Goal: Transaction & Acquisition: Obtain resource

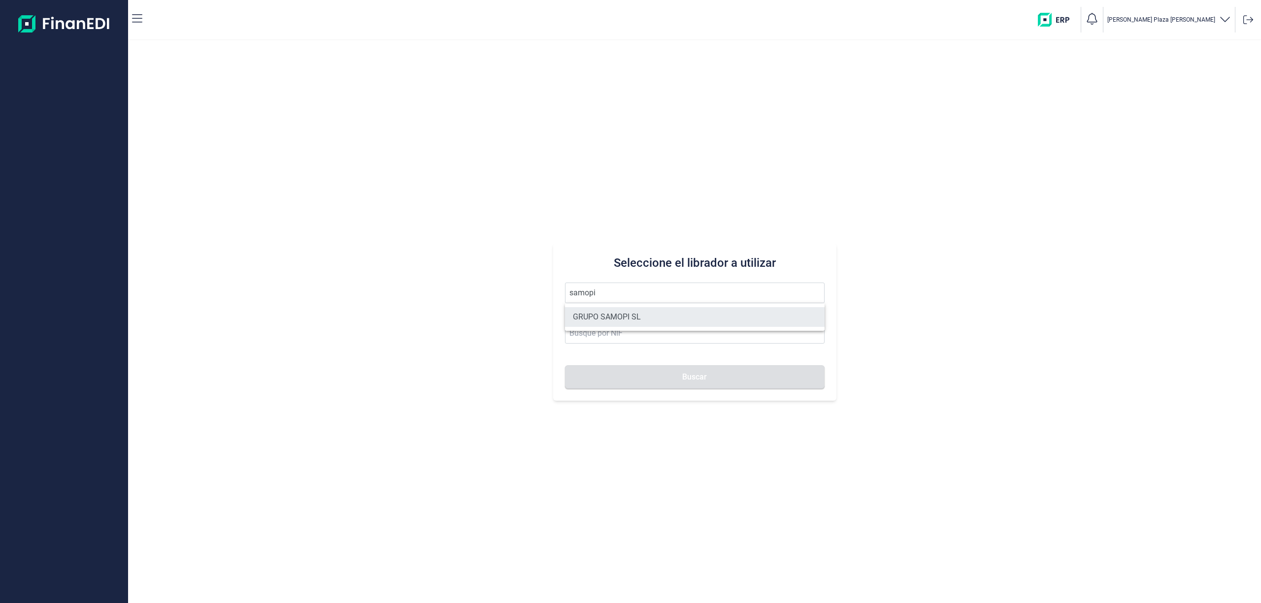
click at [619, 318] on li "GRUPO SAMOPI SL" at bounding box center [695, 317] width 260 height 20
type input "GRUPO SAMOPI SL"
type input "B31598162"
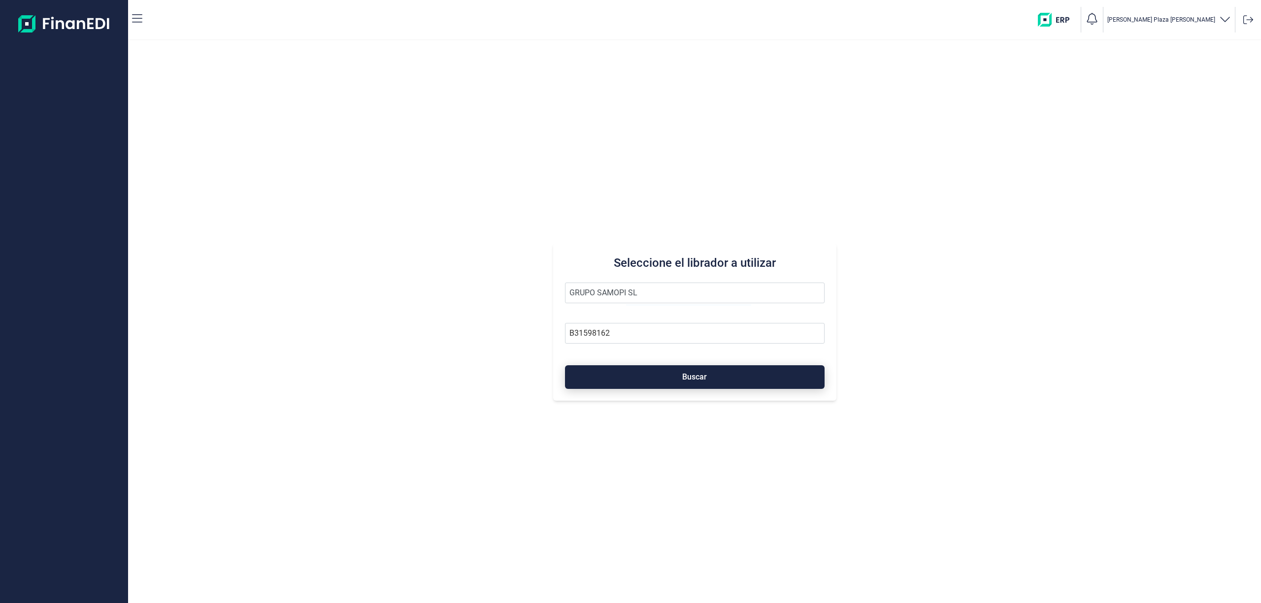
click at [637, 373] on button "Buscar" at bounding box center [695, 377] width 260 height 24
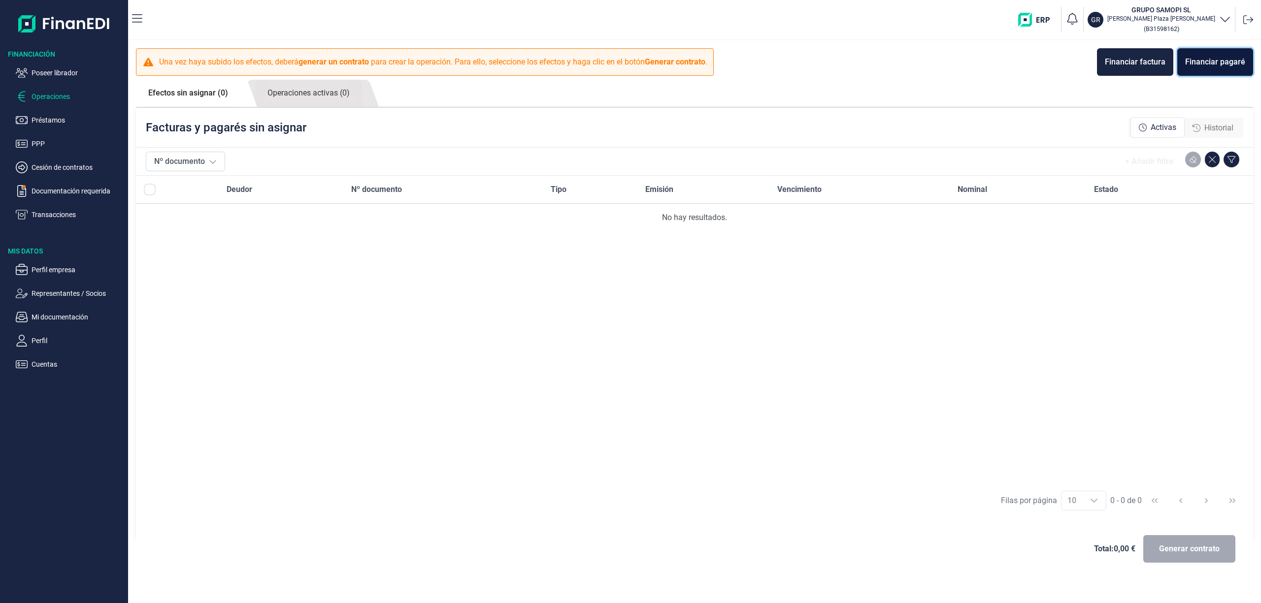
click at [1198, 58] on div "Financiar pagaré" at bounding box center [1215, 62] width 60 height 12
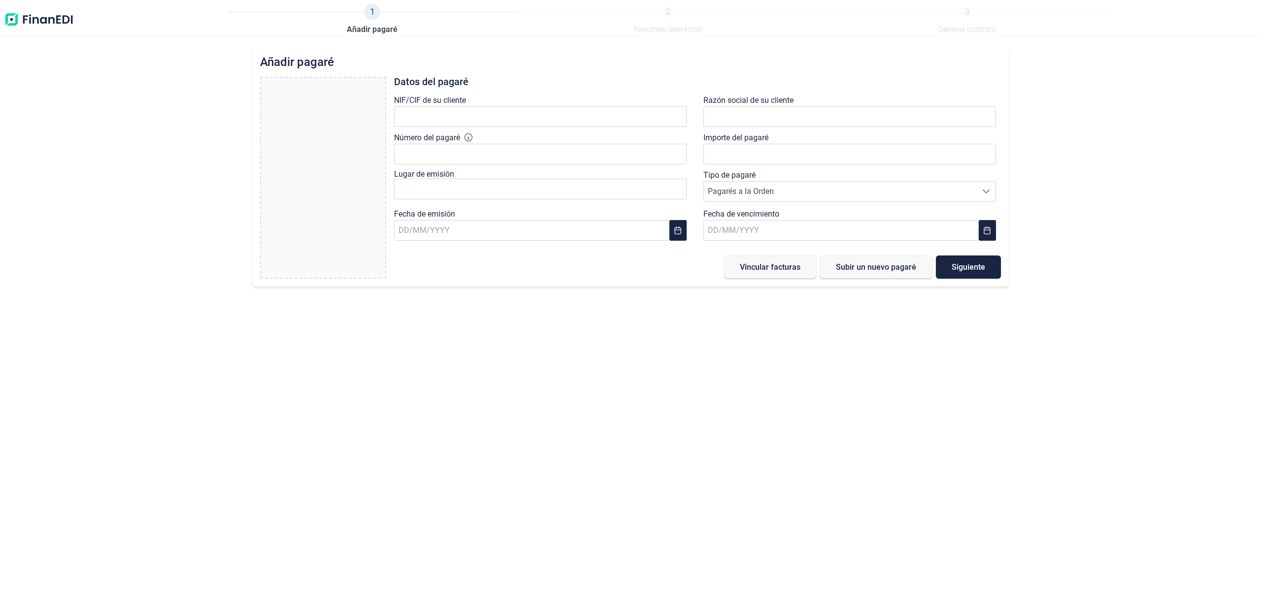
type input "0,00 €"
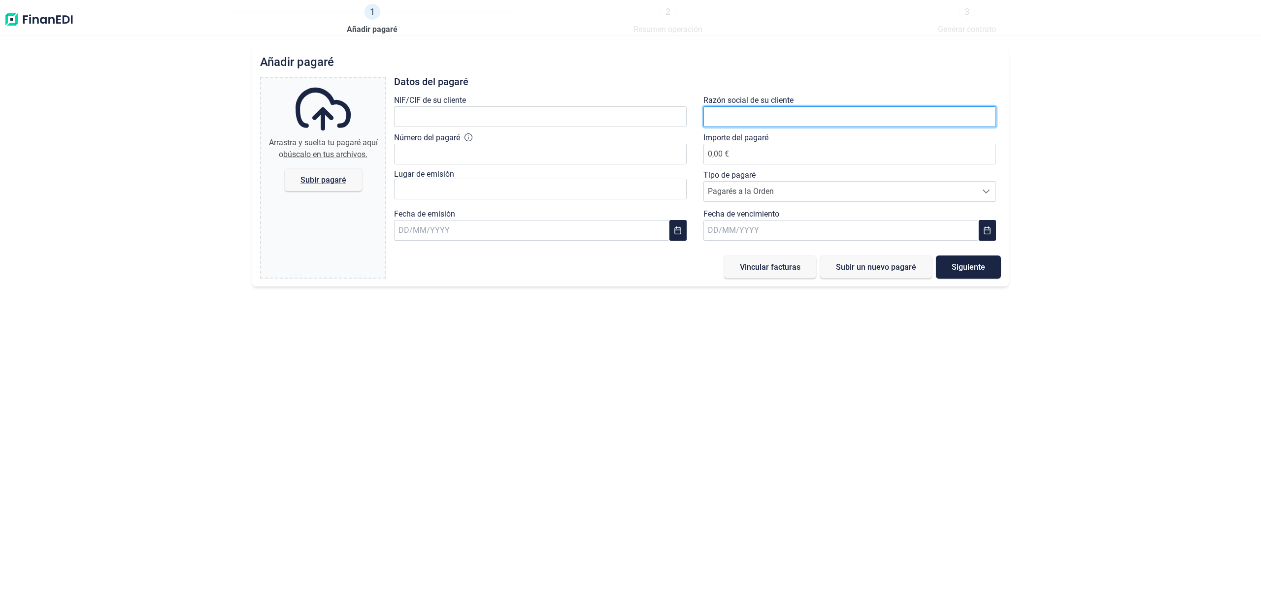
click at [751, 109] on input "text" at bounding box center [849, 116] width 293 height 21
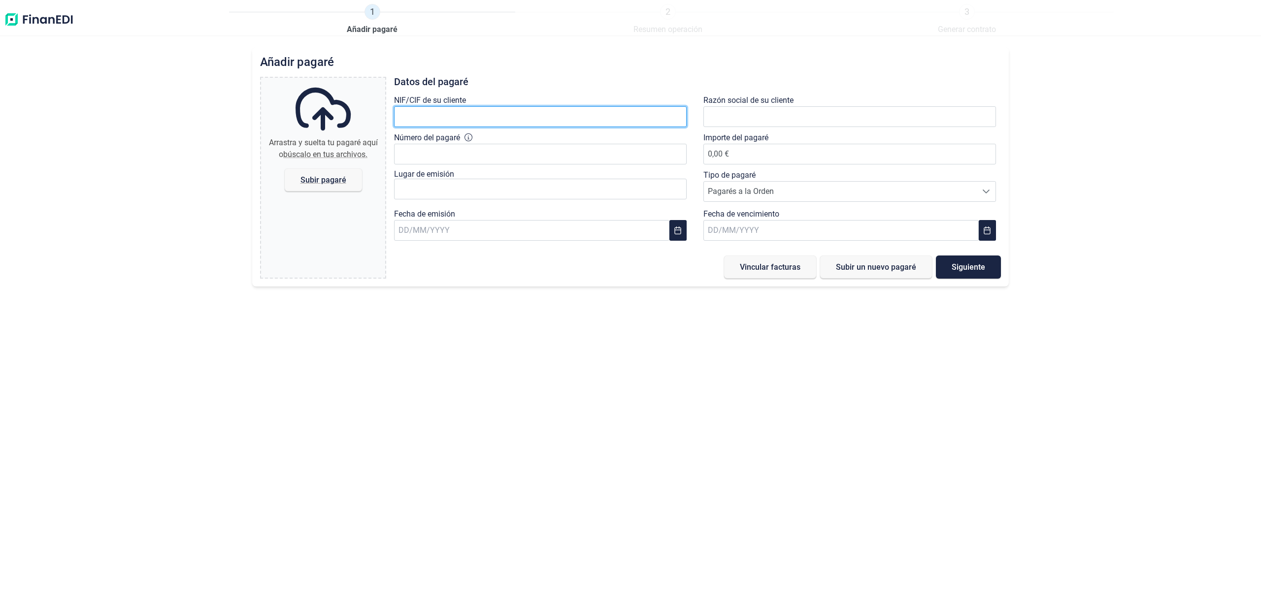
click at [460, 118] on input "text" at bounding box center [540, 116] width 293 height 21
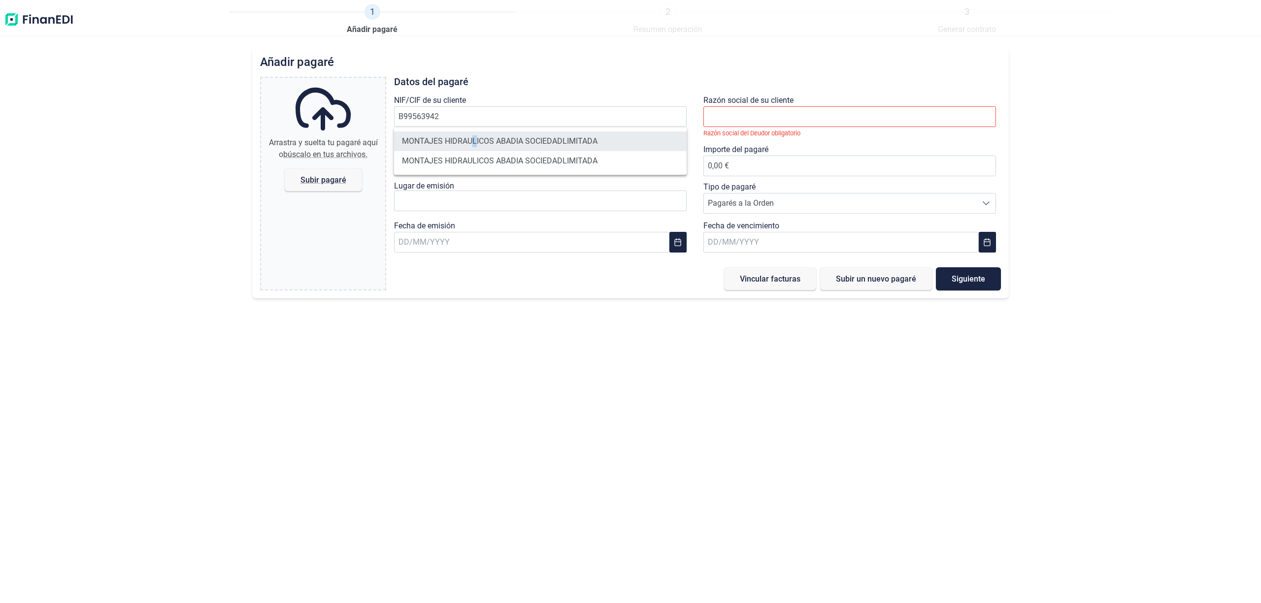
click at [475, 136] on li "MONTAJES HIDRAULICOS ABADIA SOCIEDADLIMITADA" at bounding box center [540, 141] width 293 height 20
type input "B99563942"
type input "MONTAJES HIDRAULICOS ABADIA SOCIEDADLIMITADA"
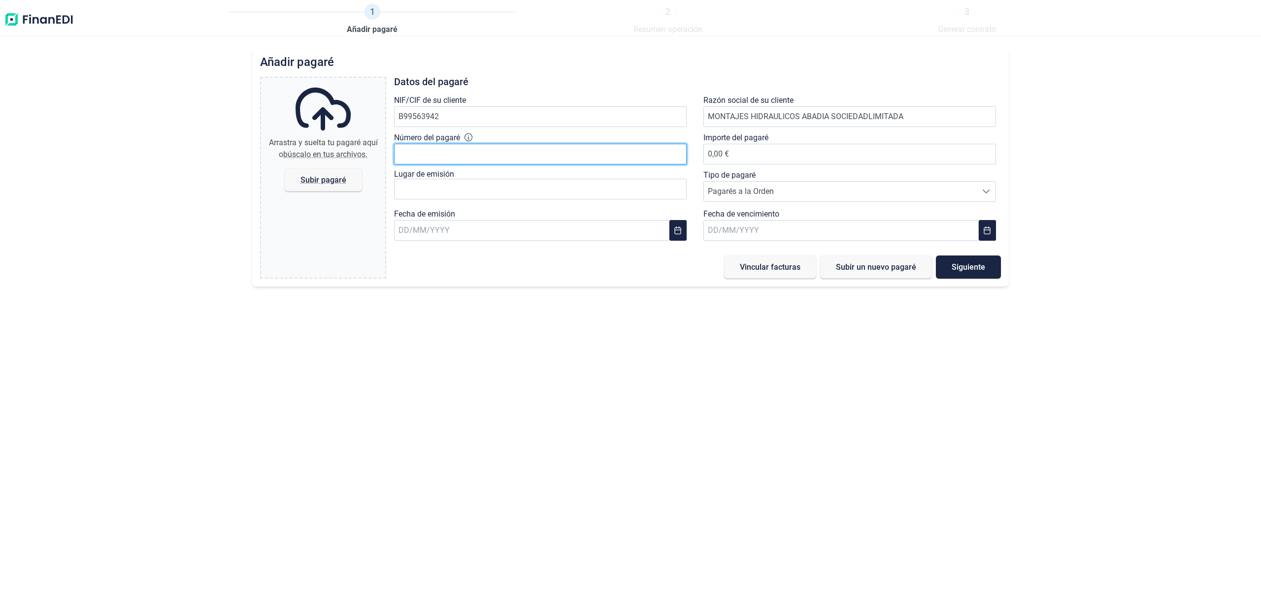
click at [446, 155] on input "Número del pagaré" at bounding box center [540, 154] width 293 height 21
type input "92417650"
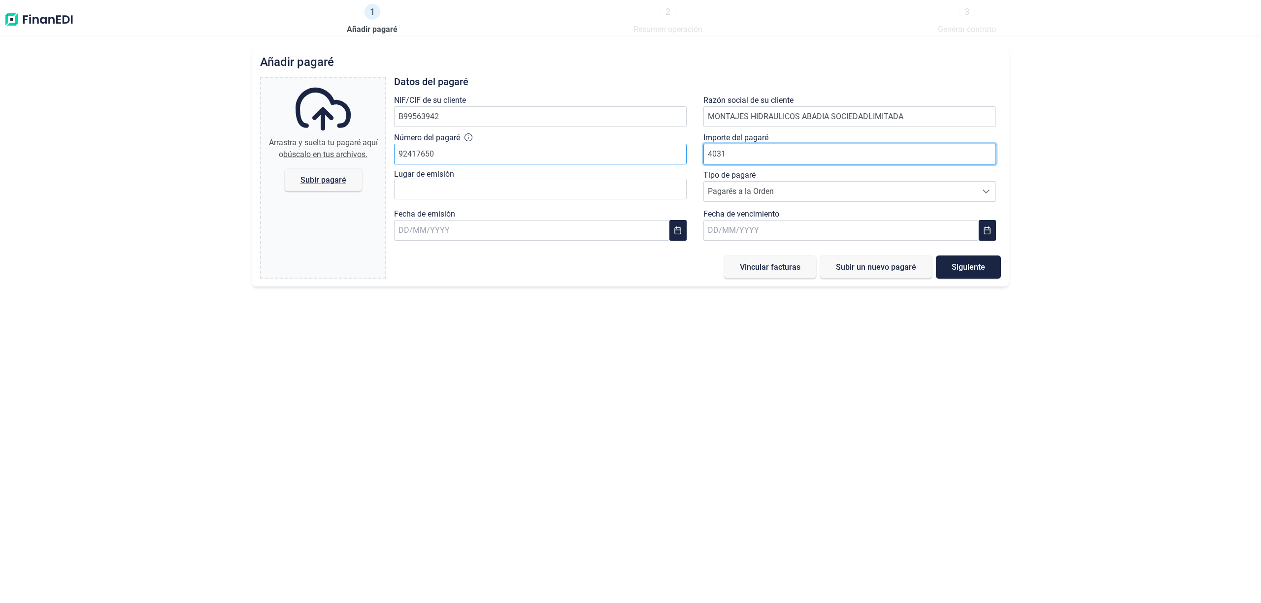
type input "40314"
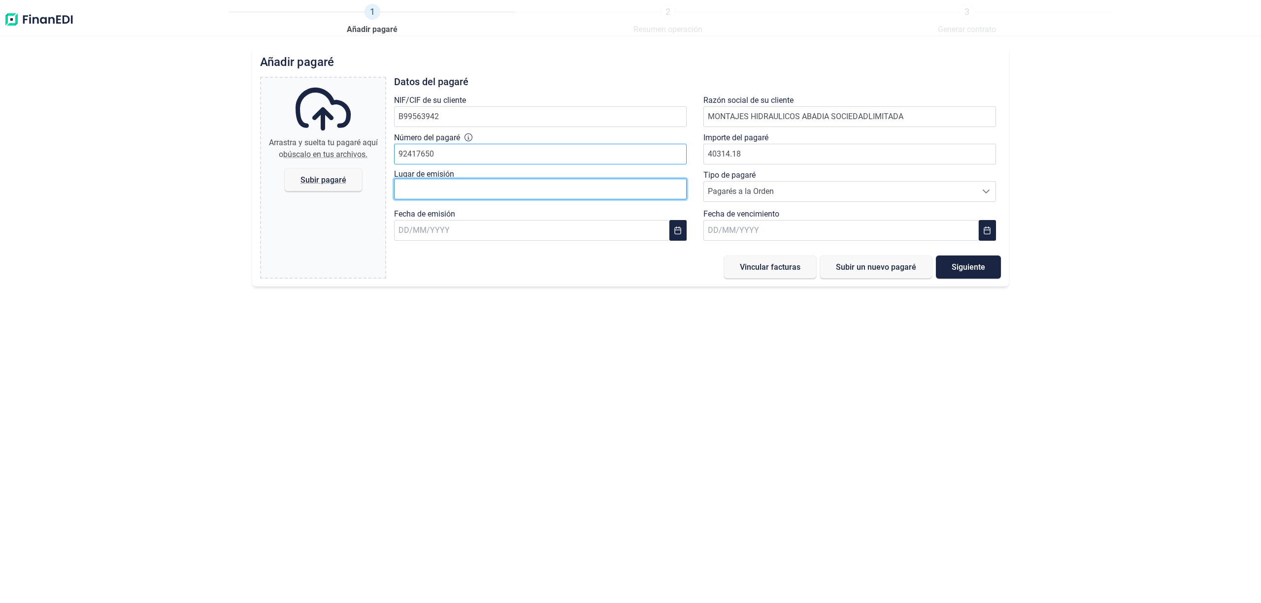
type input "40.314,18 €"
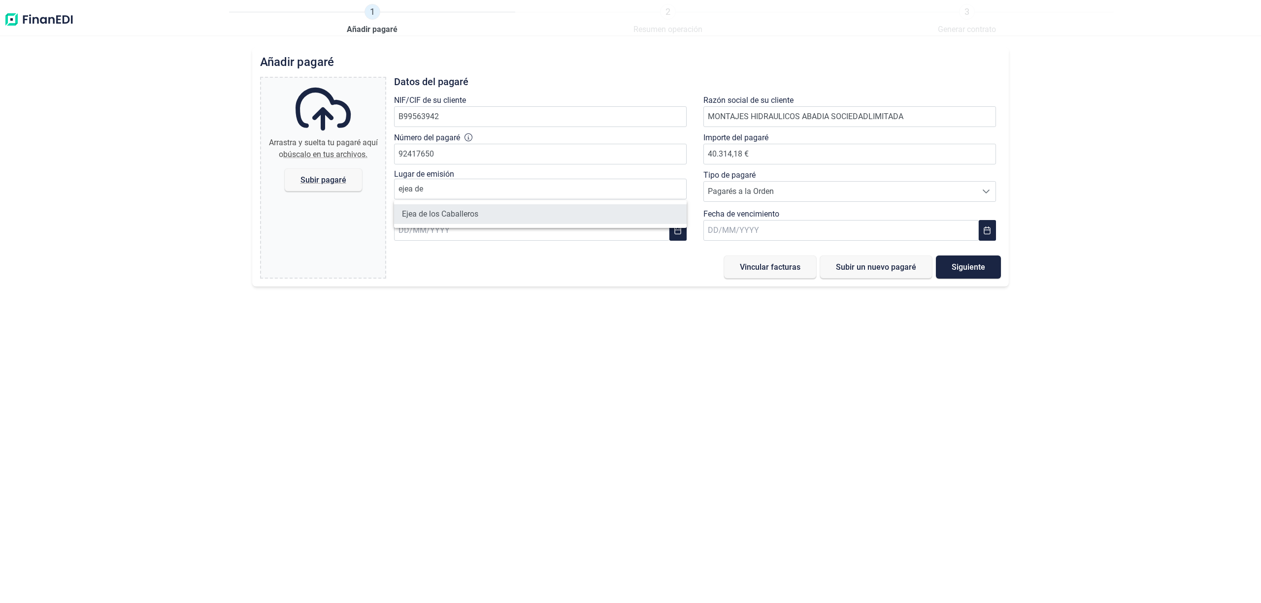
click at [419, 218] on li "Ejea de los Caballeros" at bounding box center [540, 214] width 293 height 20
type input "Ejea de los Caballeros"
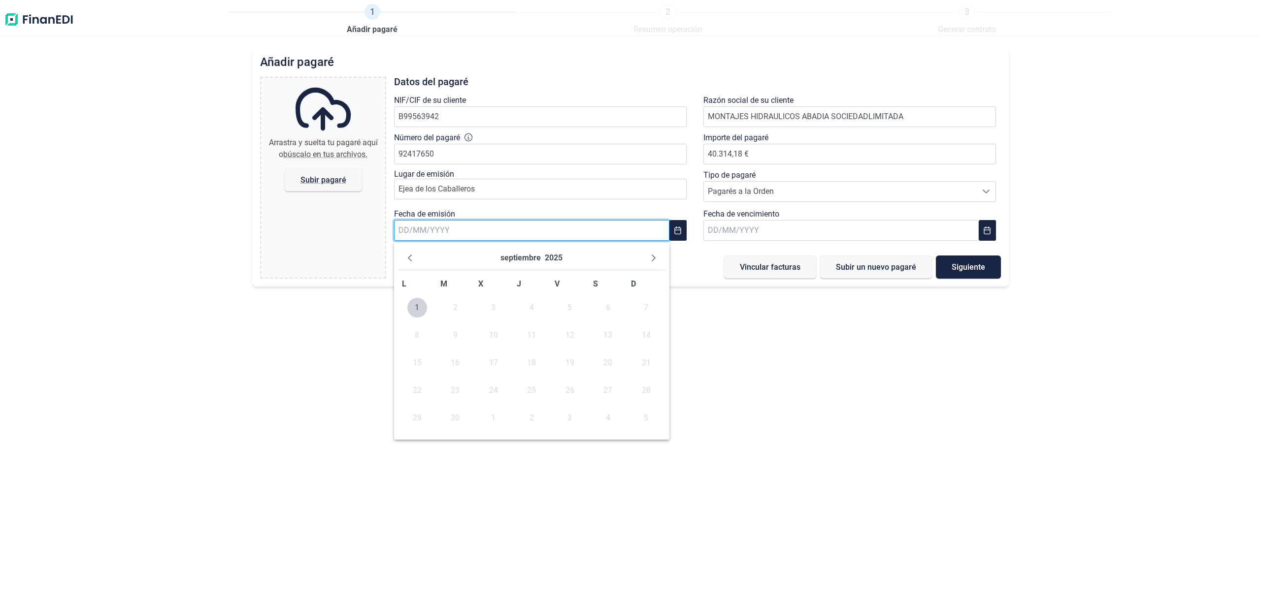
click at [503, 233] on input "text" at bounding box center [531, 230] width 275 height 21
click at [406, 260] on icon "Previous Month" at bounding box center [410, 258] width 8 height 8
drag, startPoint x: 533, startPoint y: 363, endPoint x: 680, endPoint y: 343, distance: 148.1
click at [533, 362] on span "14" at bounding box center [532, 363] width 20 height 20
type input "[DATE]"
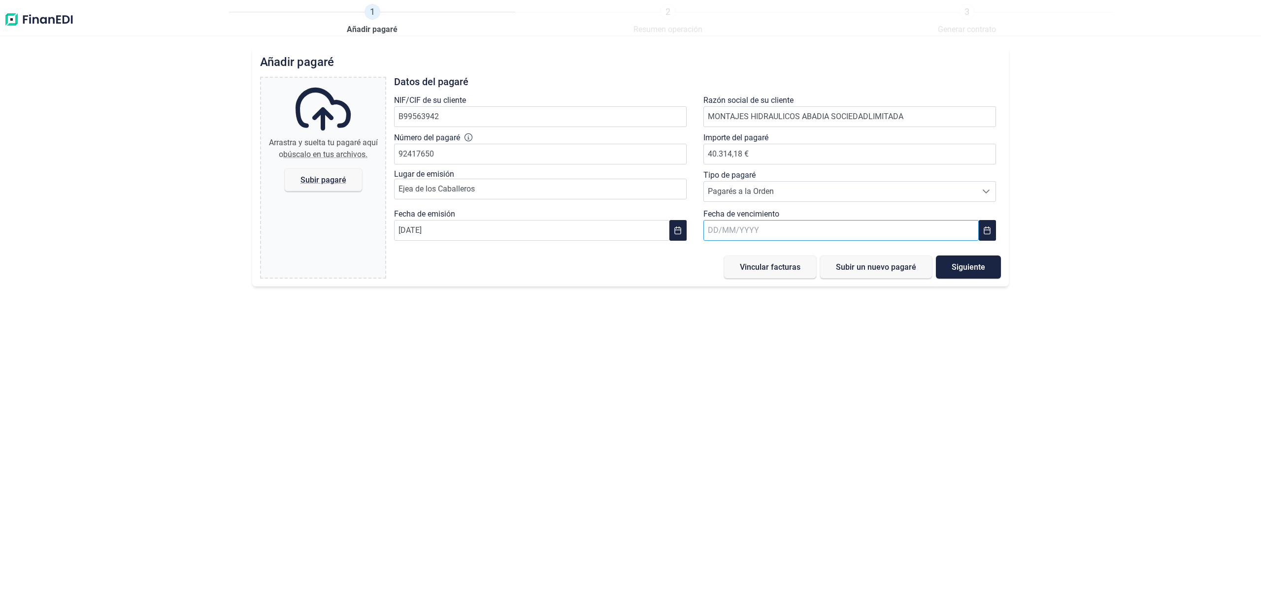
click at [741, 231] on input "text" at bounding box center [840, 230] width 275 height 21
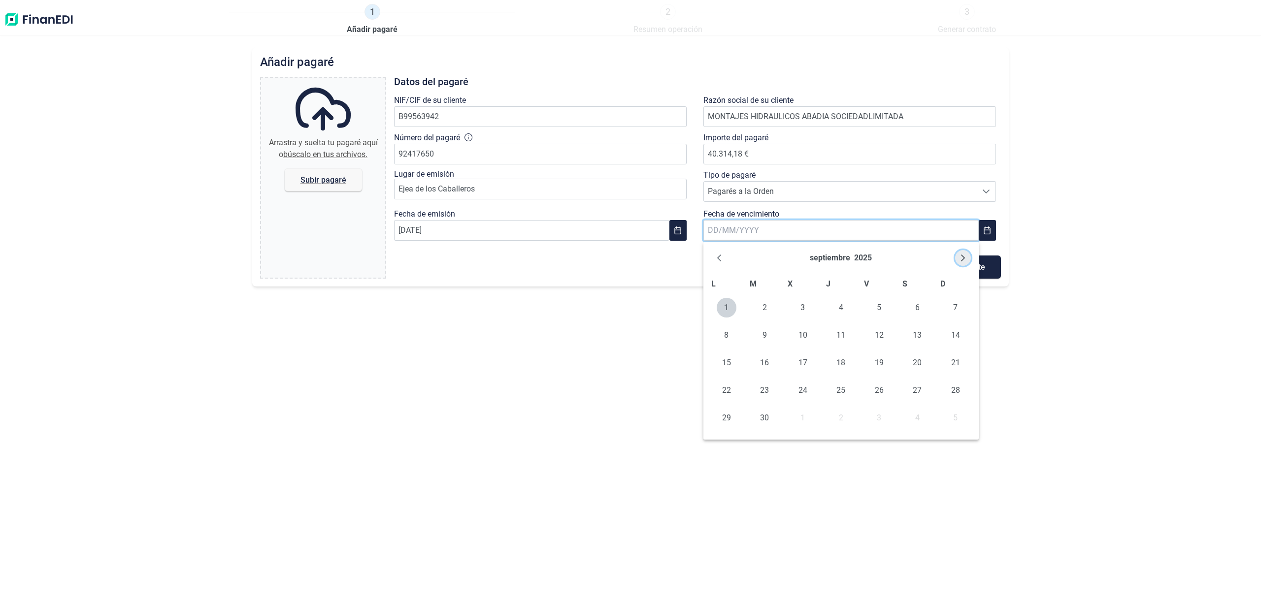
click at [957, 253] on button "Next Month" at bounding box center [963, 258] width 16 height 16
click at [877, 417] on span "31" at bounding box center [879, 418] width 20 height 20
type input "[DATE]"
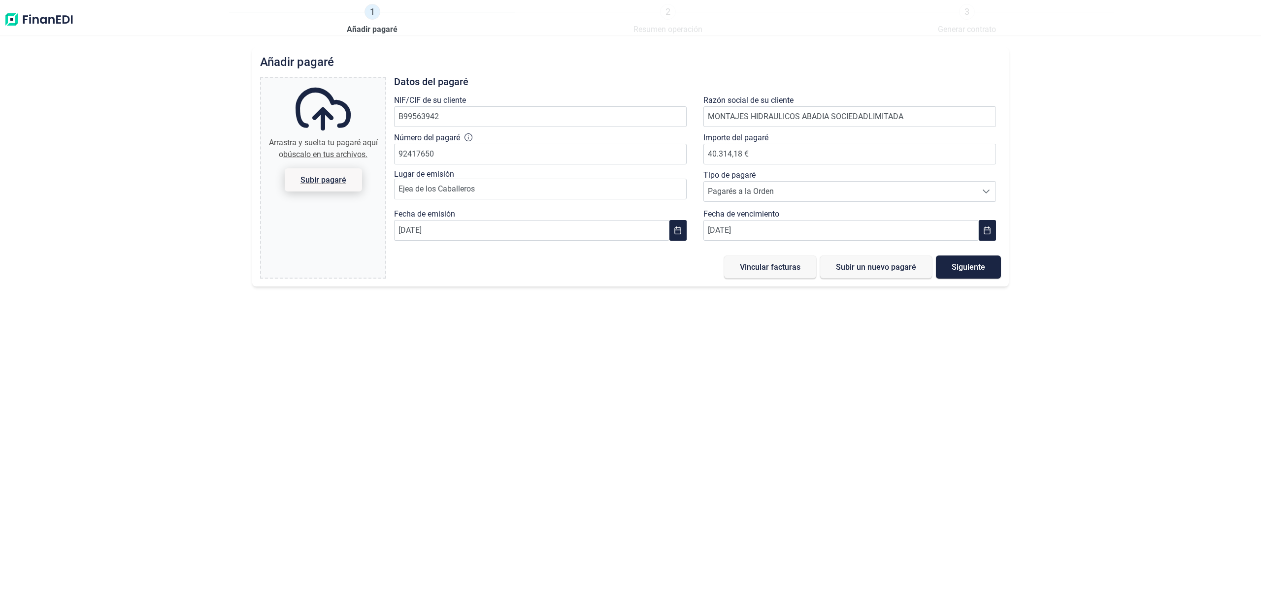
click at [326, 176] on span "Subir pagaré" at bounding box center [323, 179] width 46 height 7
click at [326, 81] on input "Arrastra y suelta tu pagaré aquí o búscalo en tus archivos. Subir pagaré" at bounding box center [323, 79] width 124 height 3
type input "C:\fakepath\[PERSON_NAME] (002).pdf"
click at [982, 268] on span "Siguiente" at bounding box center [967, 266] width 33 height 7
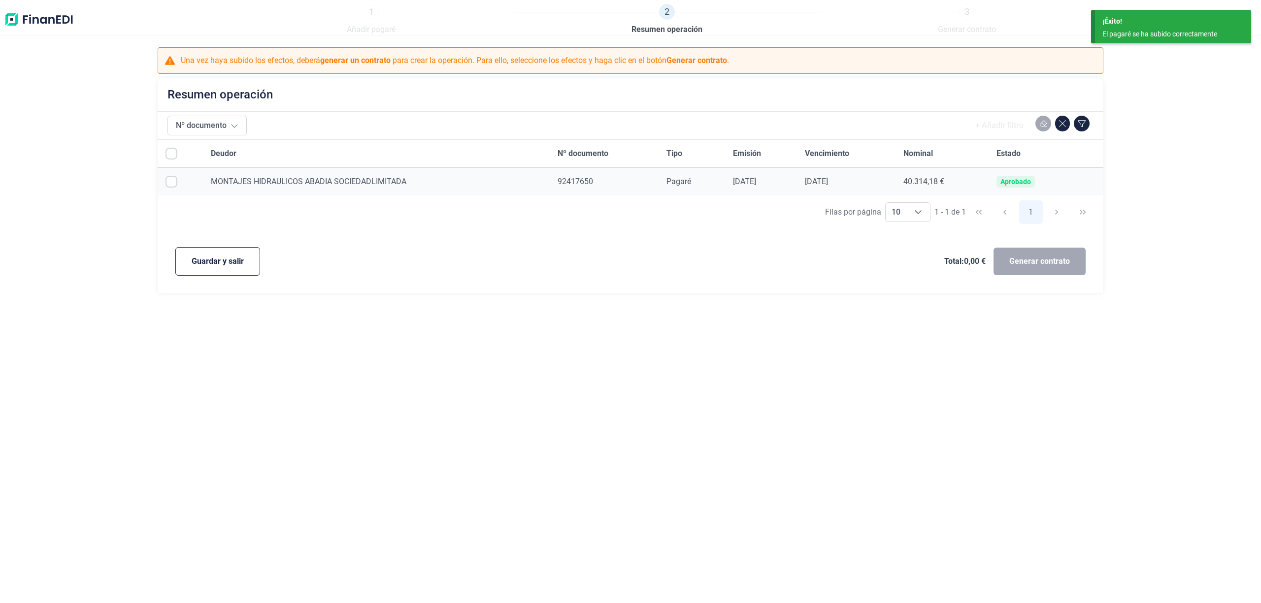
checkbox input "true"
click at [1052, 266] on span "Generar contrato" at bounding box center [1039, 262] width 61 height 12
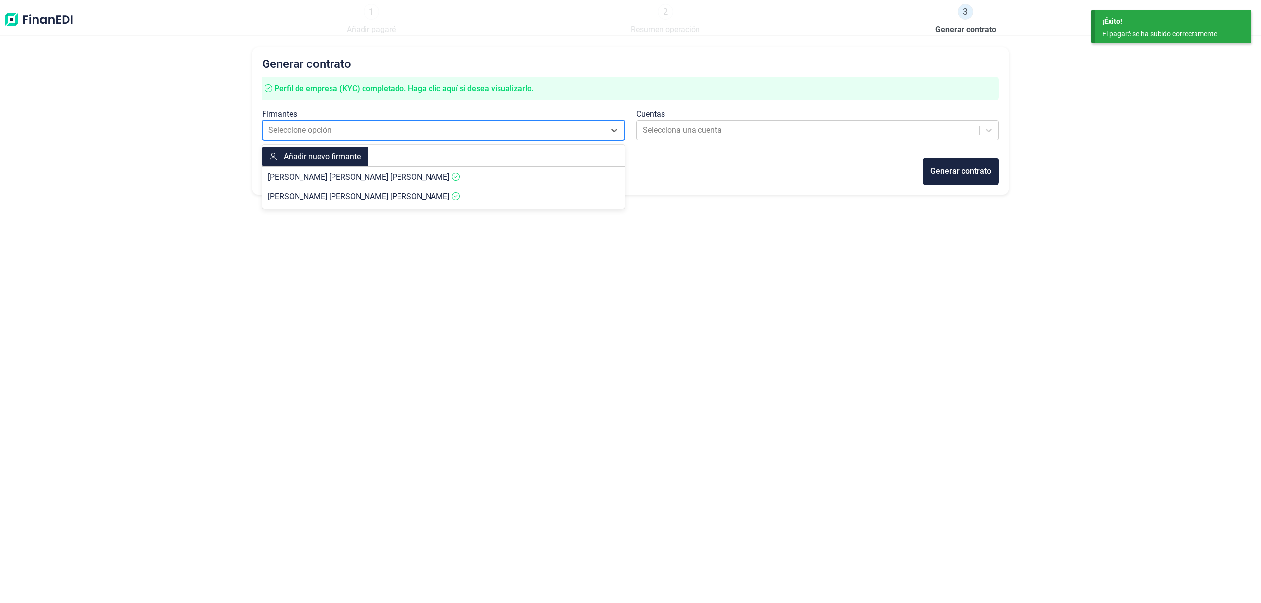
drag, startPoint x: 354, startPoint y: 134, endPoint x: 354, endPoint y: 148, distance: 13.8
click at [355, 134] on div at bounding box center [434, 131] width 332 height 14
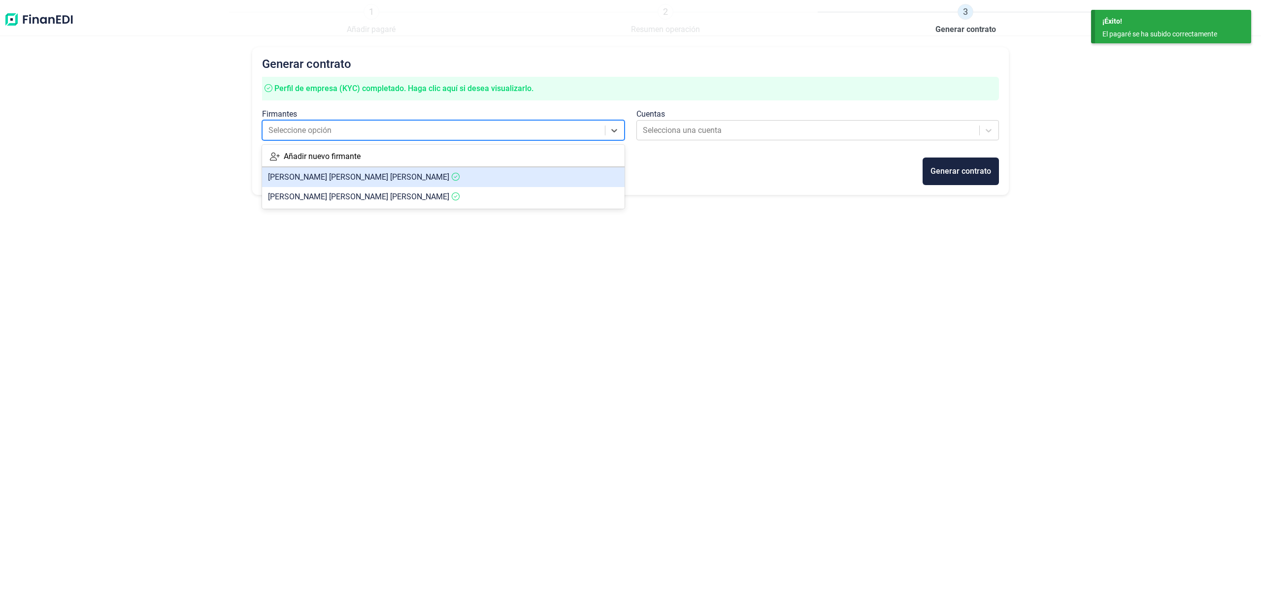
click at [333, 174] on span "[PERSON_NAME] [PERSON_NAME]" at bounding box center [358, 176] width 181 height 9
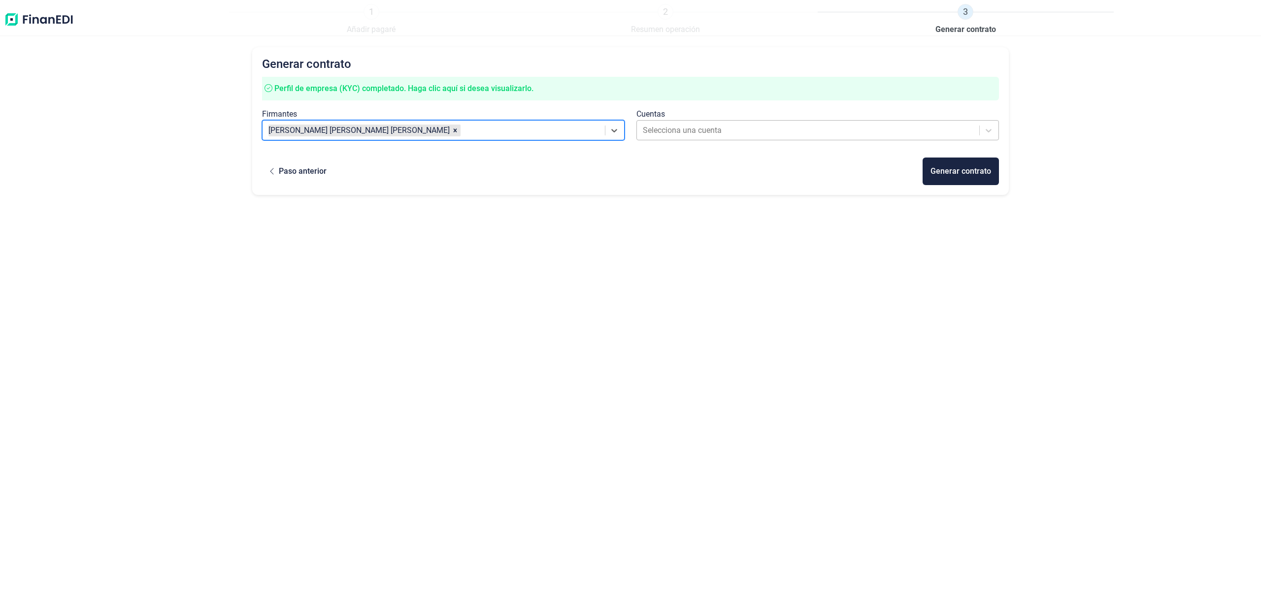
click at [694, 131] on div at bounding box center [809, 131] width 332 height 14
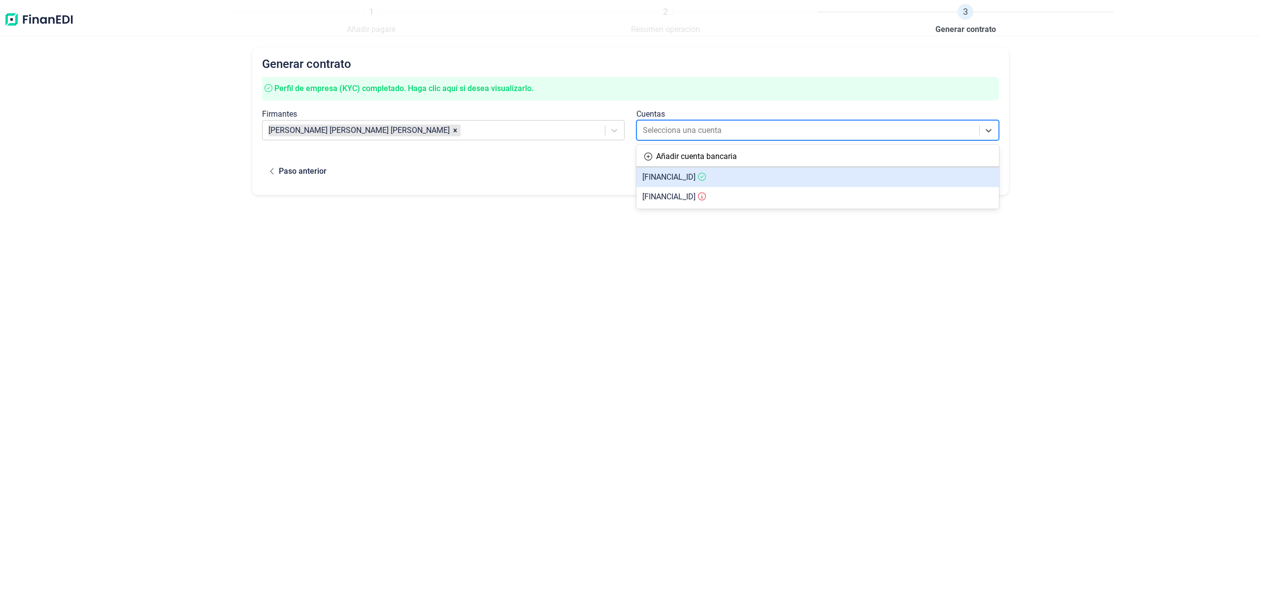
click at [695, 178] on span "[FINANCIAL_ID]" at bounding box center [668, 176] width 53 height 9
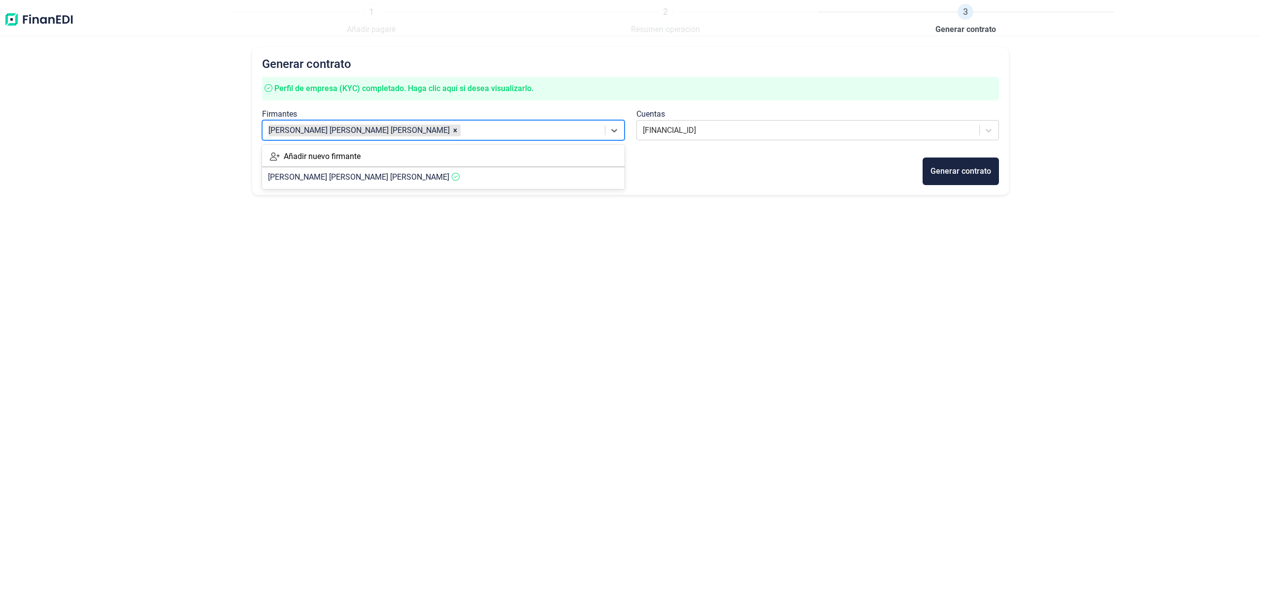
click at [462, 134] on div at bounding box center [531, 131] width 138 height 14
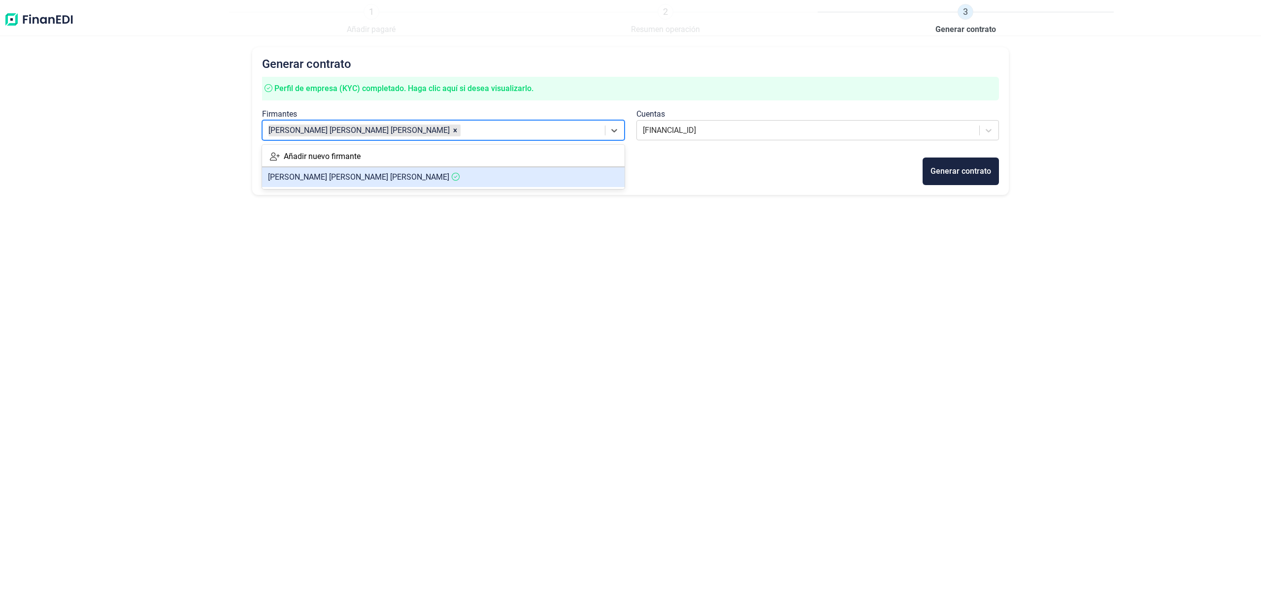
click at [377, 172] on span "[PERSON_NAME] [PERSON_NAME]" at bounding box center [358, 176] width 181 height 9
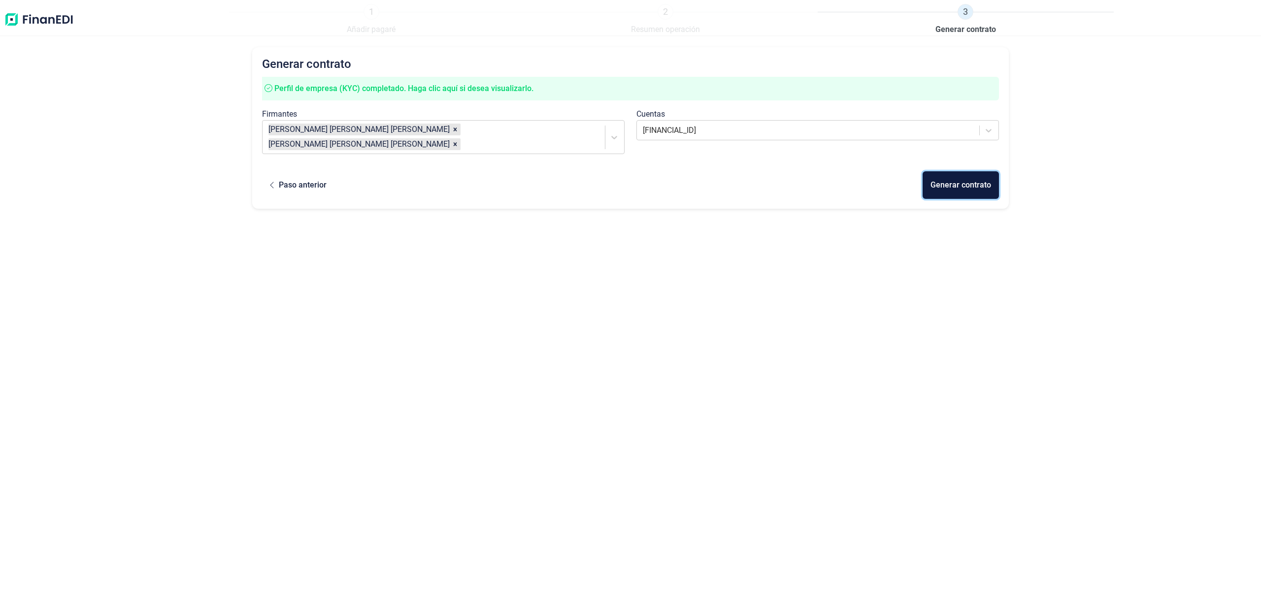
click at [950, 179] on div "Generar contrato" at bounding box center [960, 185] width 61 height 12
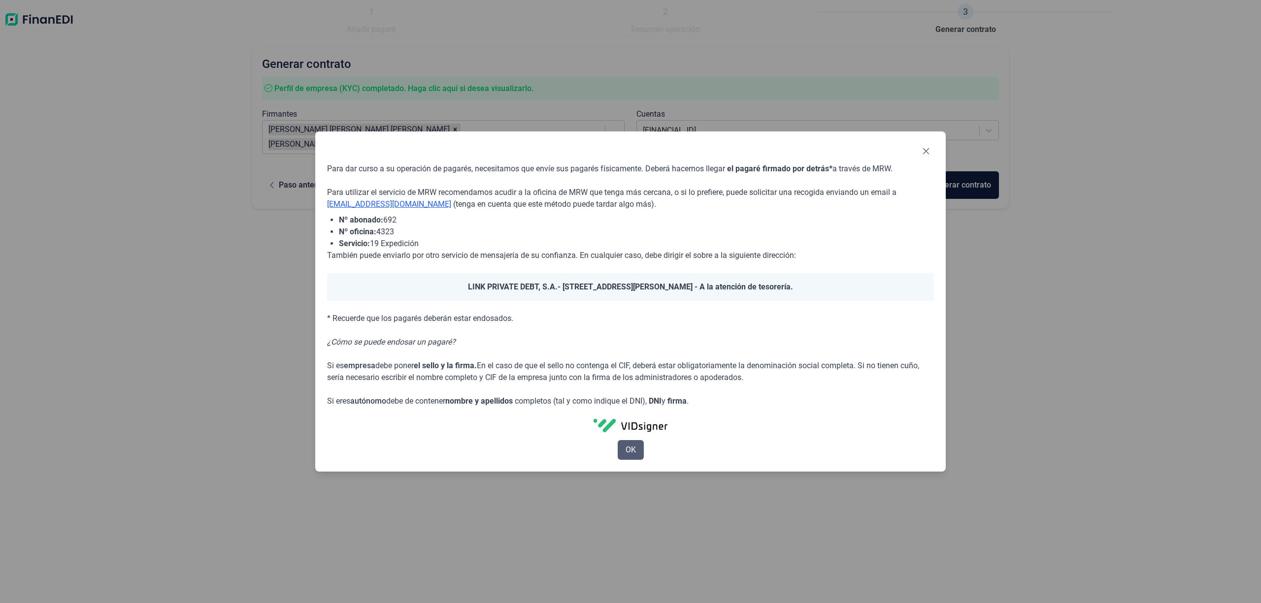
click at [626, 446] on span "OK" at bounding box center [630, 450] width 10 height 12
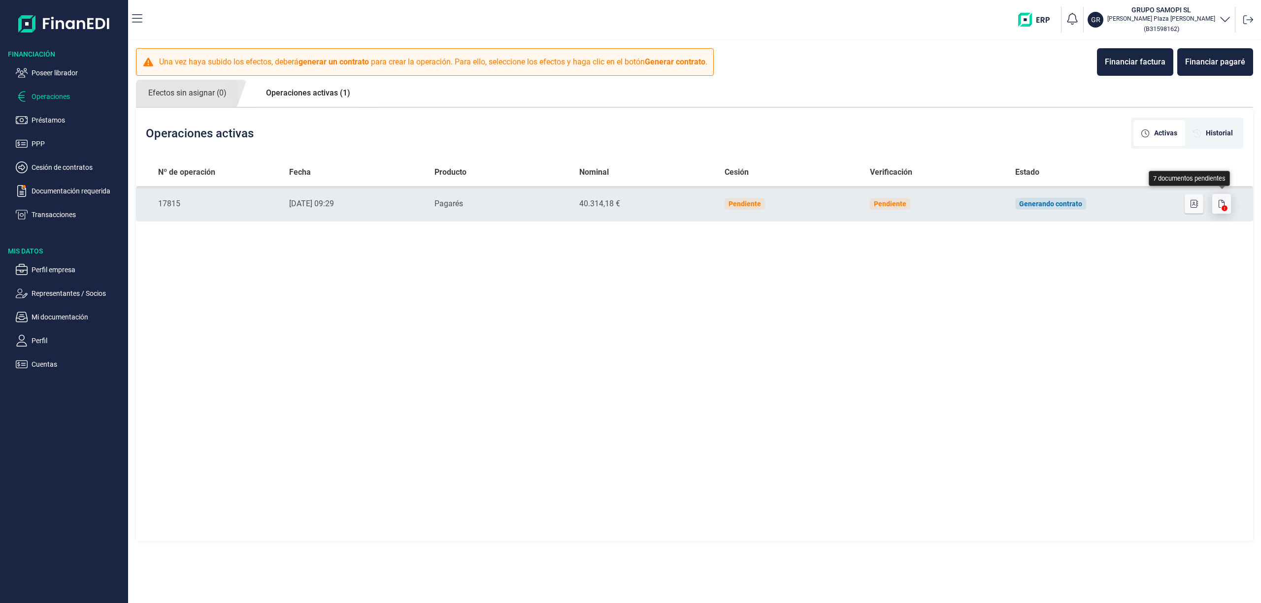
click at [1219, 200] on icon "button" at bounding box center [1221, 204] width 6 height 8
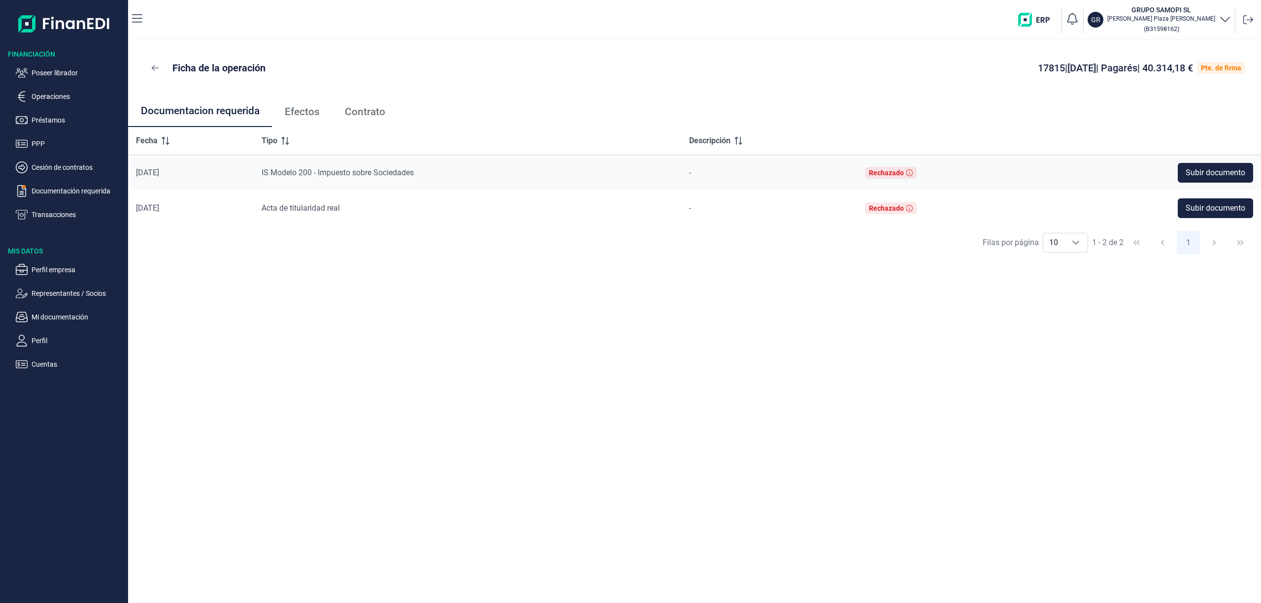
click at [304, 107] on span "Efectos" at bounding box center [302, 112] width 35 height 10
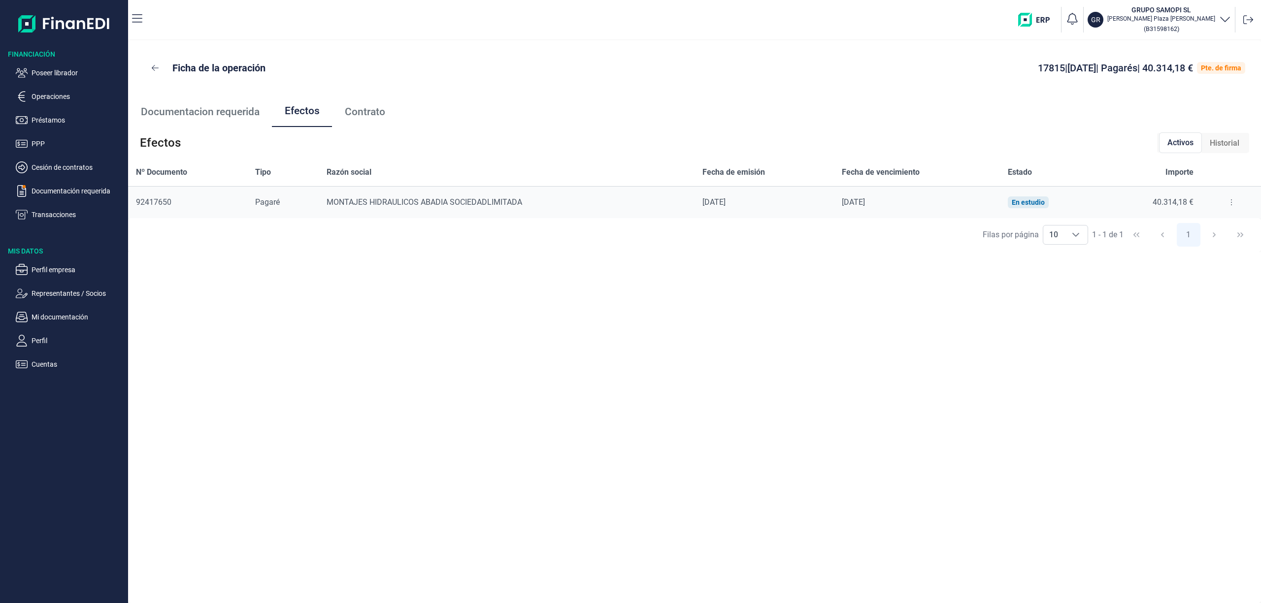
click at [1230, 205] on icon at bounding box center [1231, 202] width 2 height 8
click at [1215, 225] on span "Detalles efecto" at bounding box center [1198, 227] width 45 height 10
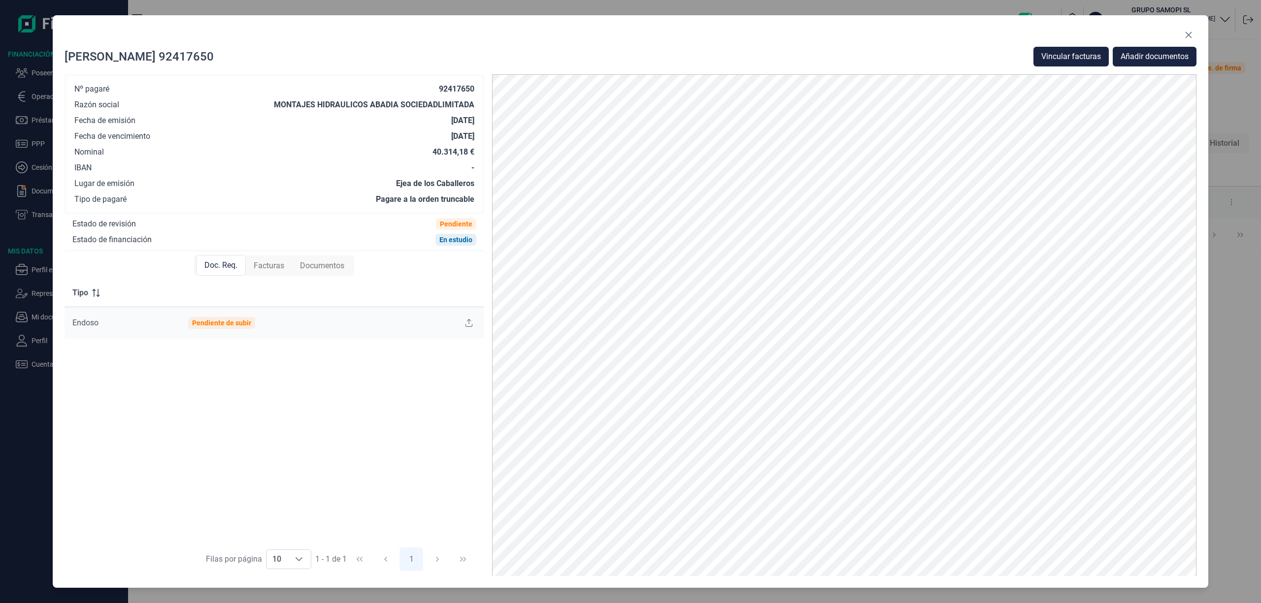
click at [287, 268] on div "Facturas" at bounding box center [269, 266] width 46 height 20
click at [1072, 48] on button "Vincular facturas" at bounding box center [1070, 57] width 75 height 20
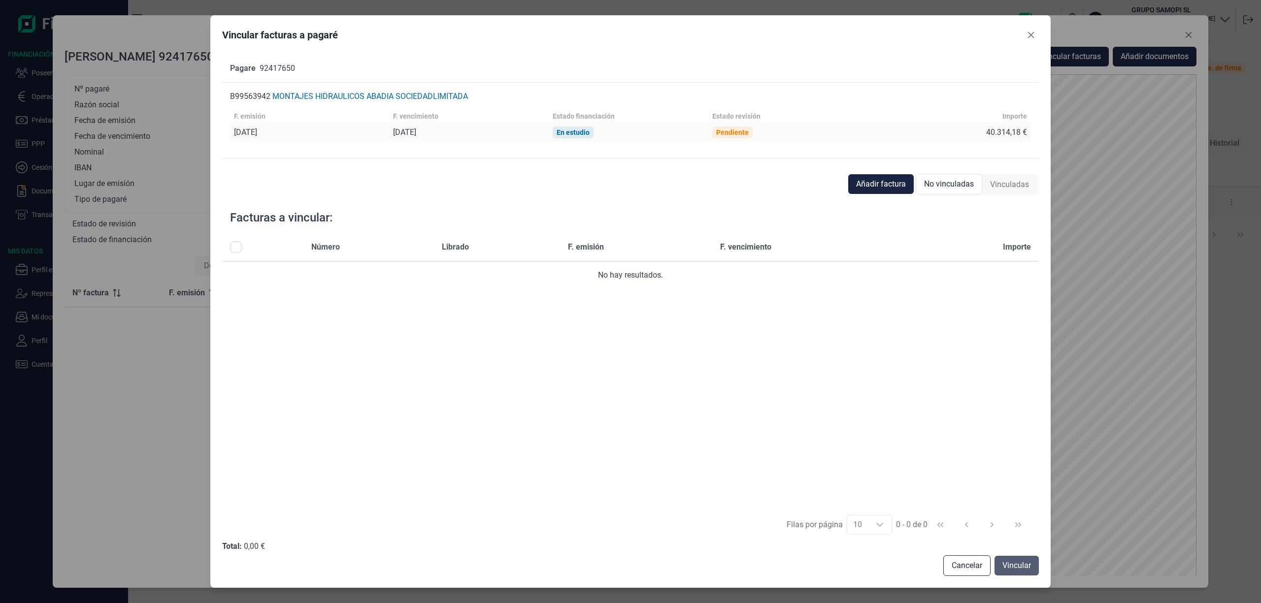
click at [1015, 562] on span "Vincular" at bounding box center [1016, 566] width 29 height 12
click at [1023, 562] on span "Vincular" at bounding box center [1016, 566] width 29 height 12
click at [899, 175] on button "Añadir factura" at bounding box center [880, 184] width 65 height 20
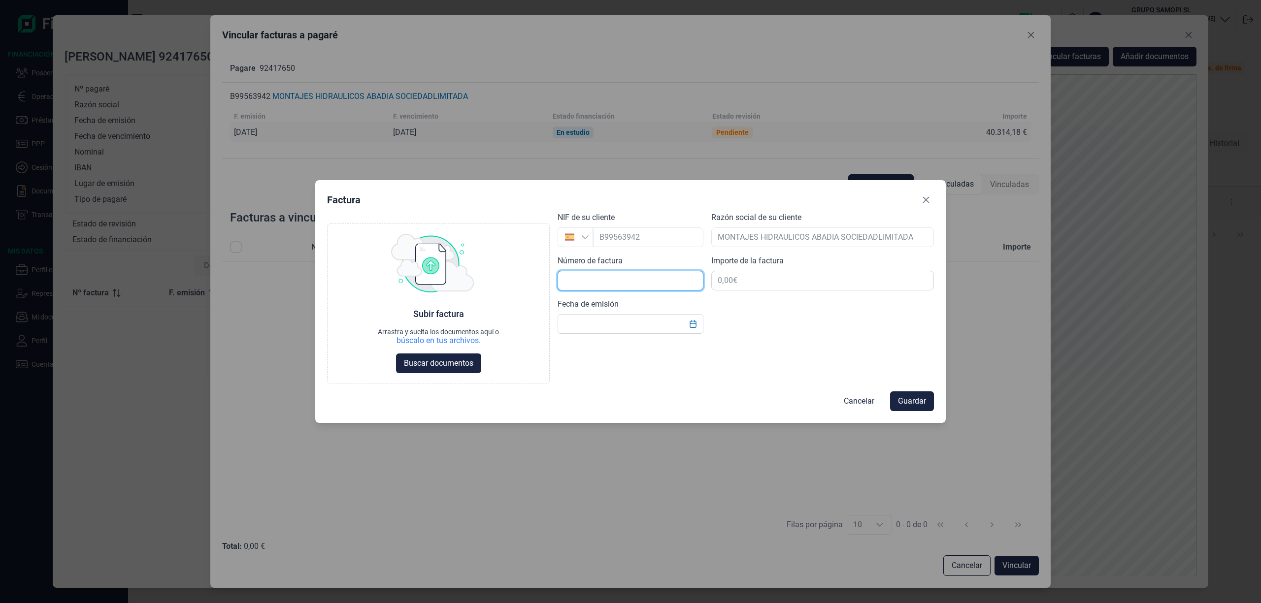
drag, startPoint x: 627, startPoint y: 275, endPoint x: 631, endPoint y: 279, distance: 5.6
click at [626, 278] on input "text" at bounding box center [630, 281] width 146 height 20
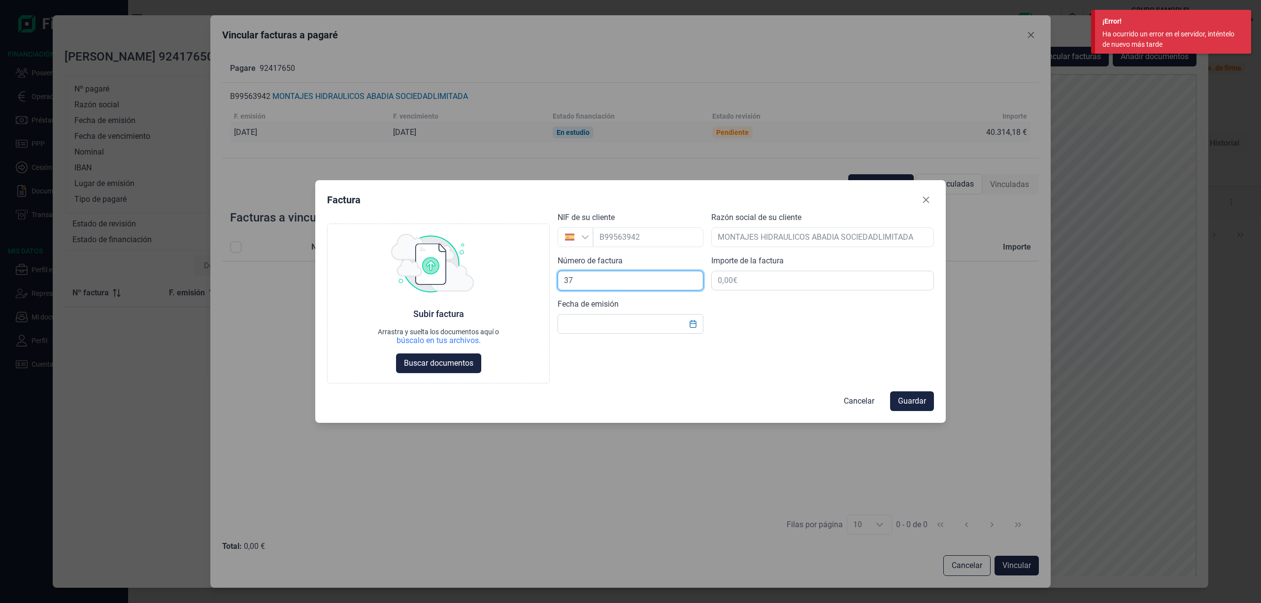
type input "37"
type input "40.314,18 €"
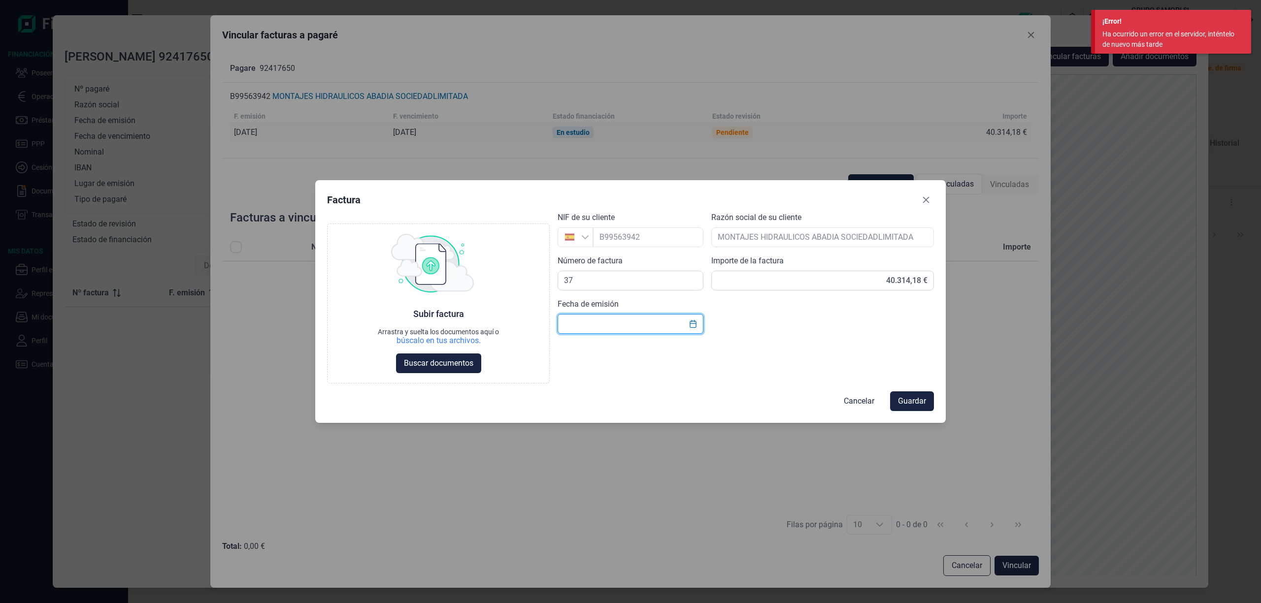
click at [607, 324] on input "text" at bounding box center [630, 324] width 146 height 20
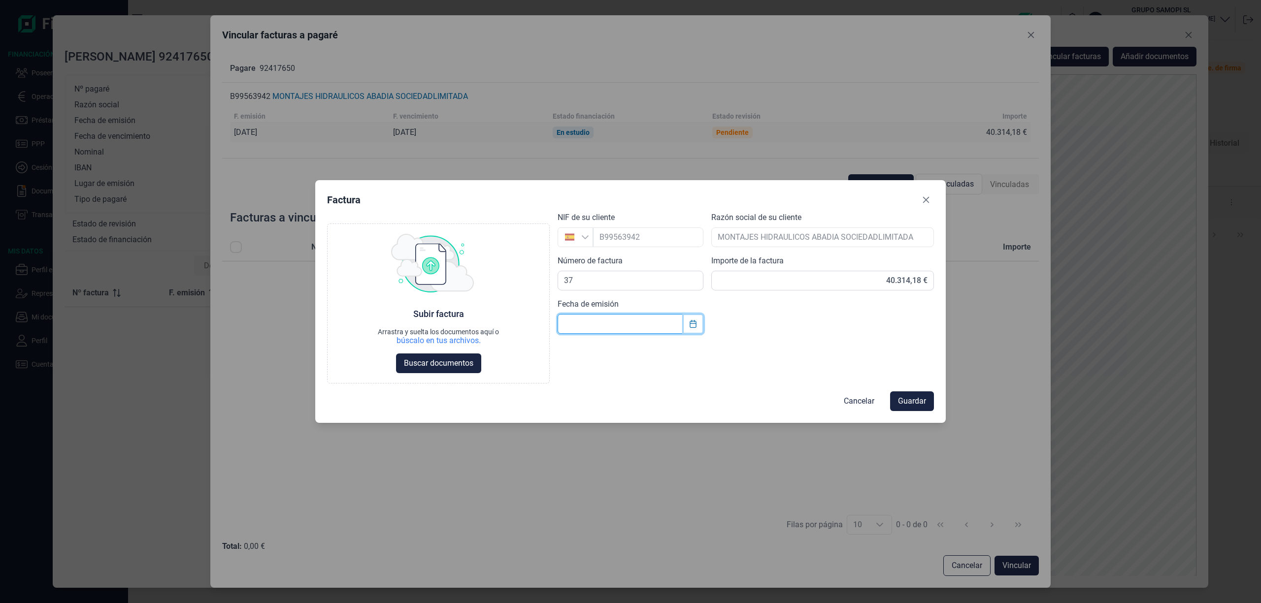
click at [689, 324] on icon "Choose Date" at bounding box center [693, 324] width 8 height 8
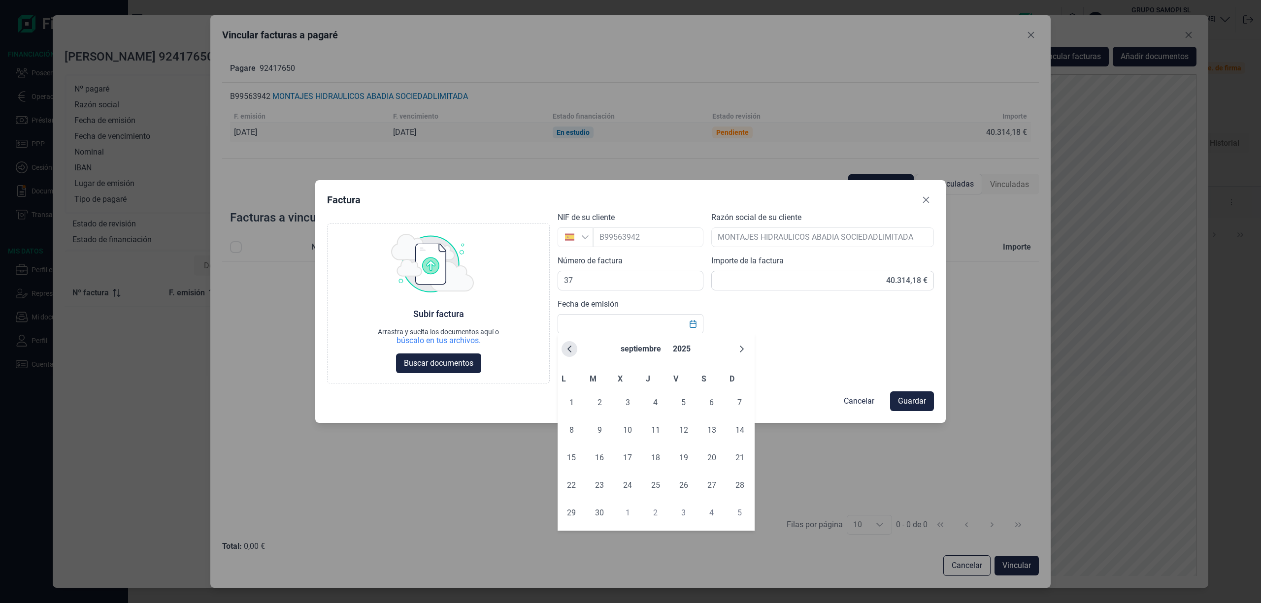
click at [565, 351] on icon "Previous Month" at bounding box center [569, 349] width 8 height 8
click at [567, 345] on icon "Previous Month" at bounding box center [569, 349] width 8 height 8
click at [649, 512] on span "31" at bounding box center [656, 513] width 20 height 20
type input "[DATE]"
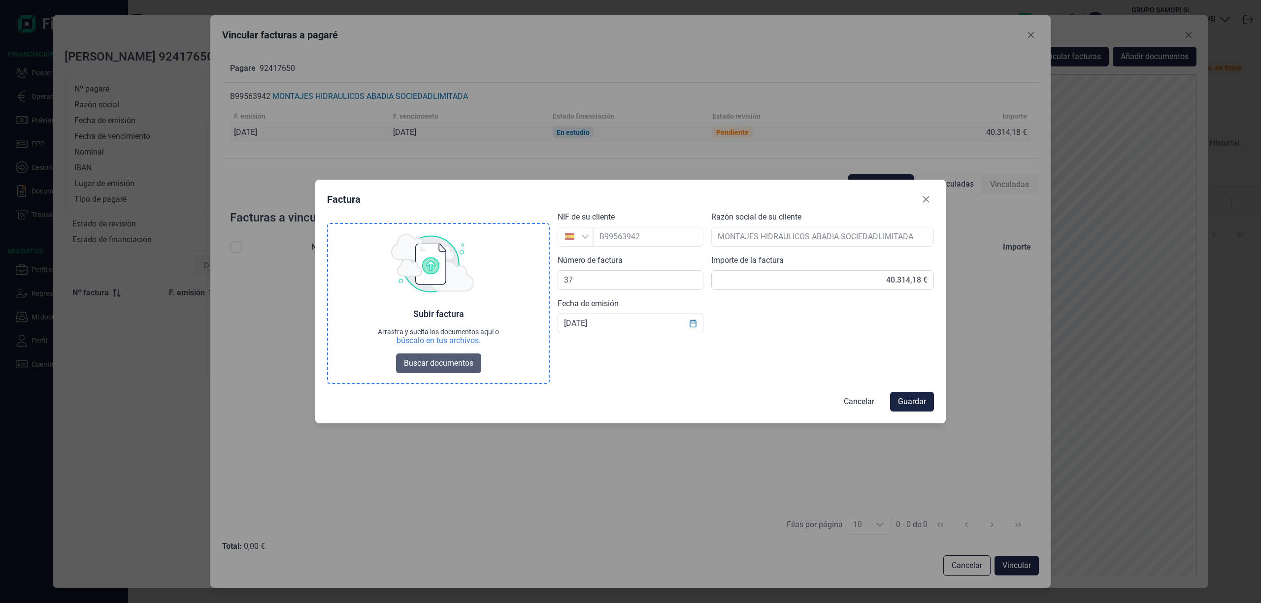
click at [463, 365] on span "Buscar documentos" at bounding box center [438, 364] width 69 height 12
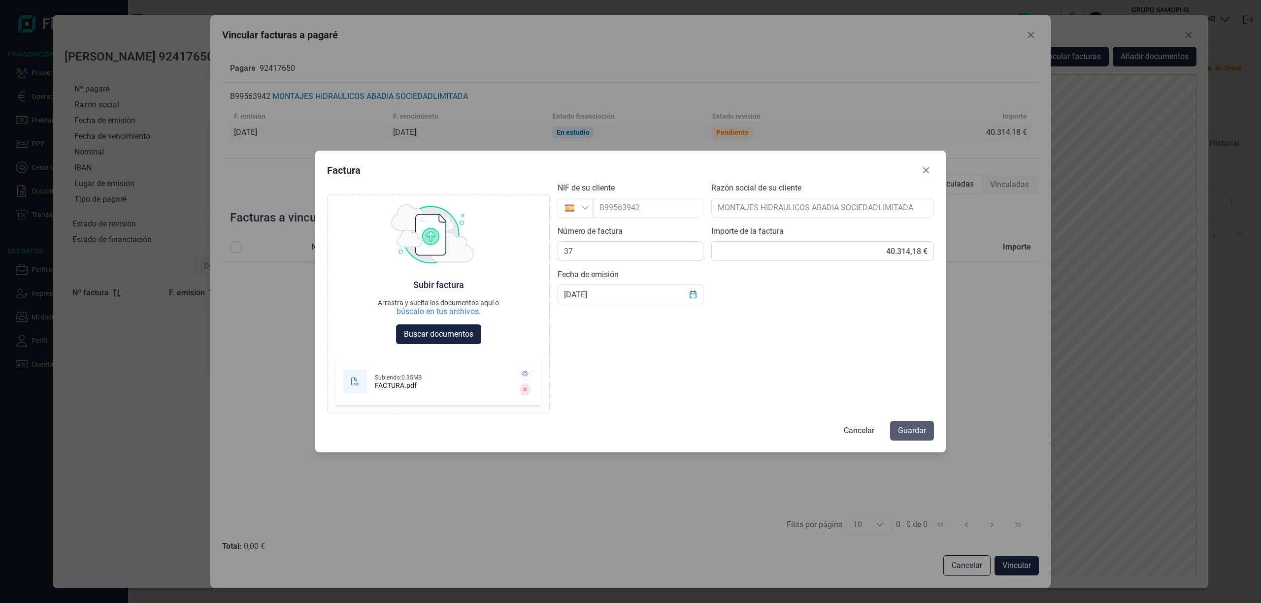
click at [922, 429] on span "Guardar" at bounding box center [912, 431] width 28 height 12
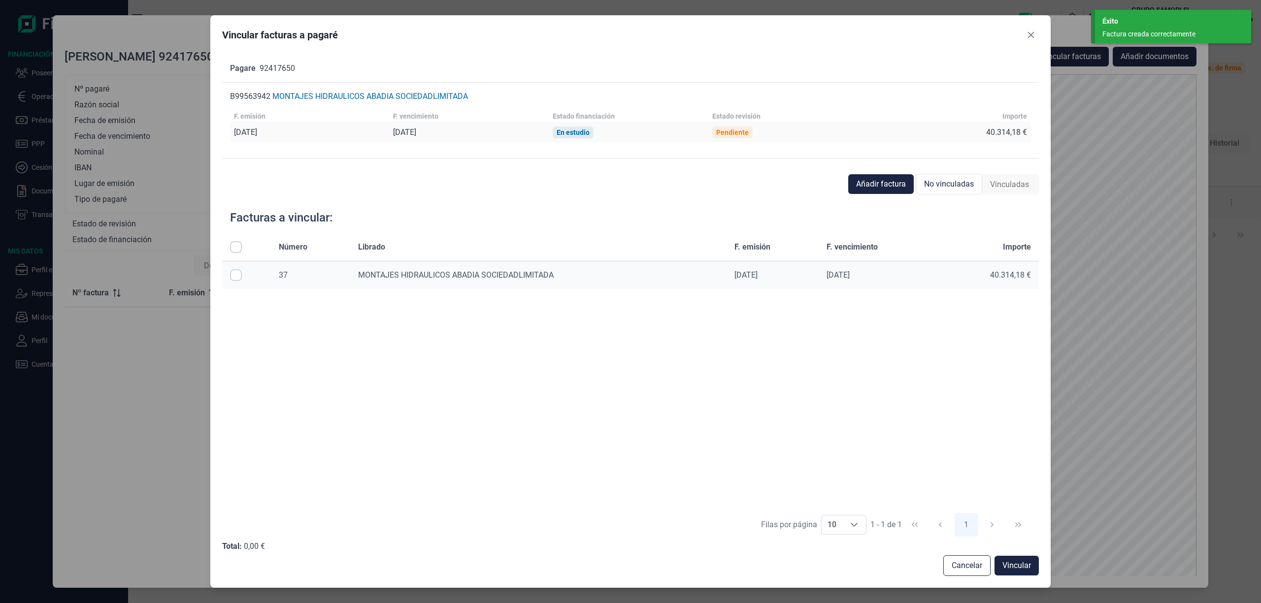
click at [241, 244] on input "All items unselected" at bounding box center [236, 247] width 12 height 12
checkbox input "true"
click at [1010, 568] on span "Vincular" at bounding box center [1016, 566] width 29 height 12
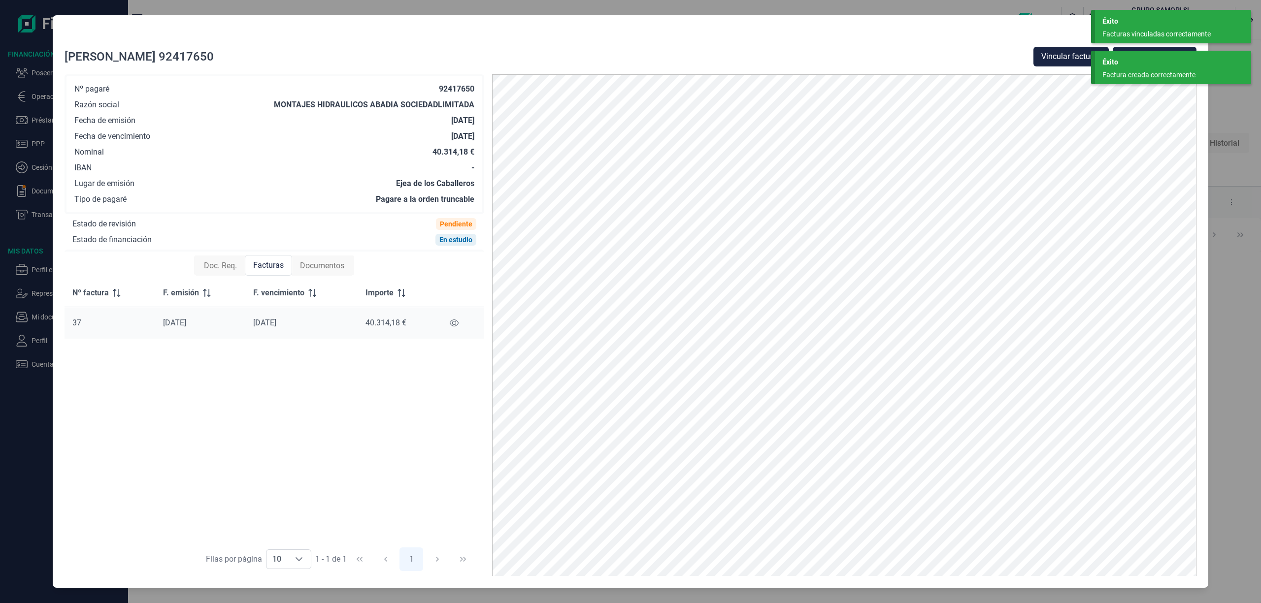
click at [322, 269] on span "Documentos" at bounding box center [322, 266] width 44 height 12
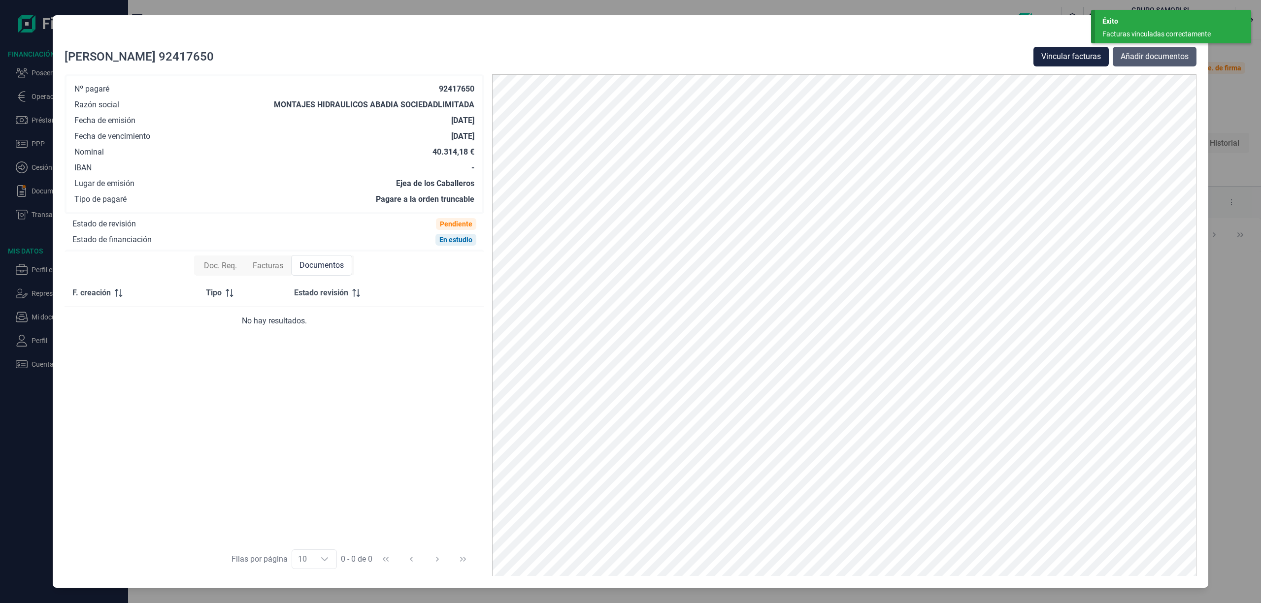
click at [1143, 56] on span "Añadir documentos" at bounding box center [1154, 57] width 68 height 12
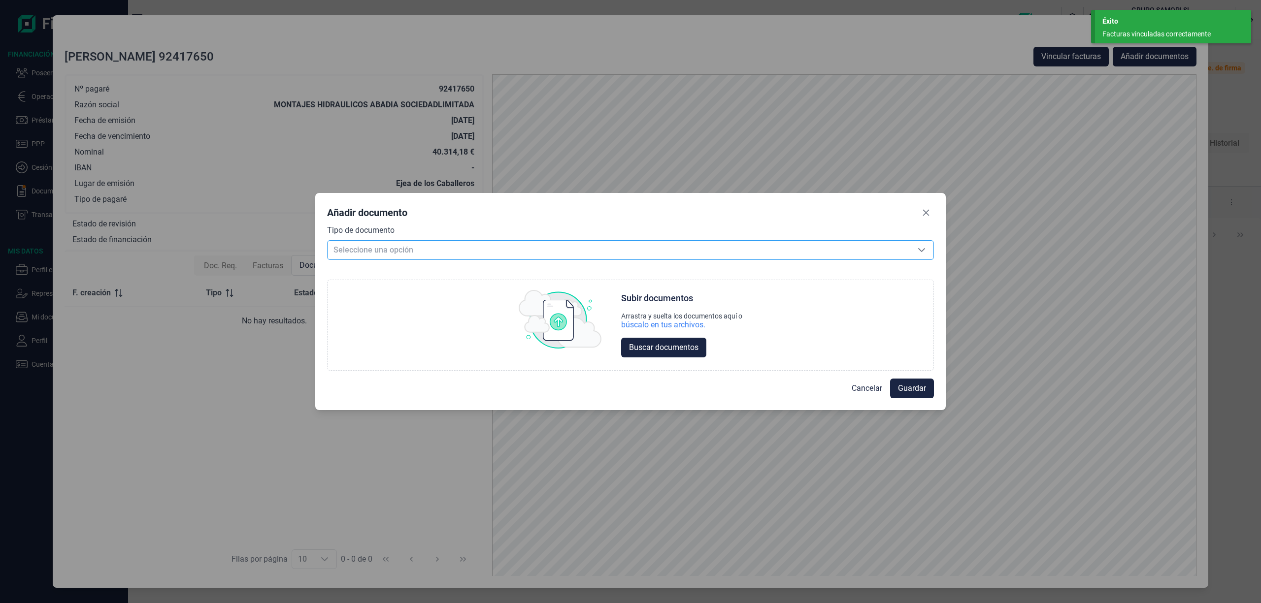
click at [357, 245] on span "Seleccione una opción" at bounding box center [618, 250] width 582 height 19
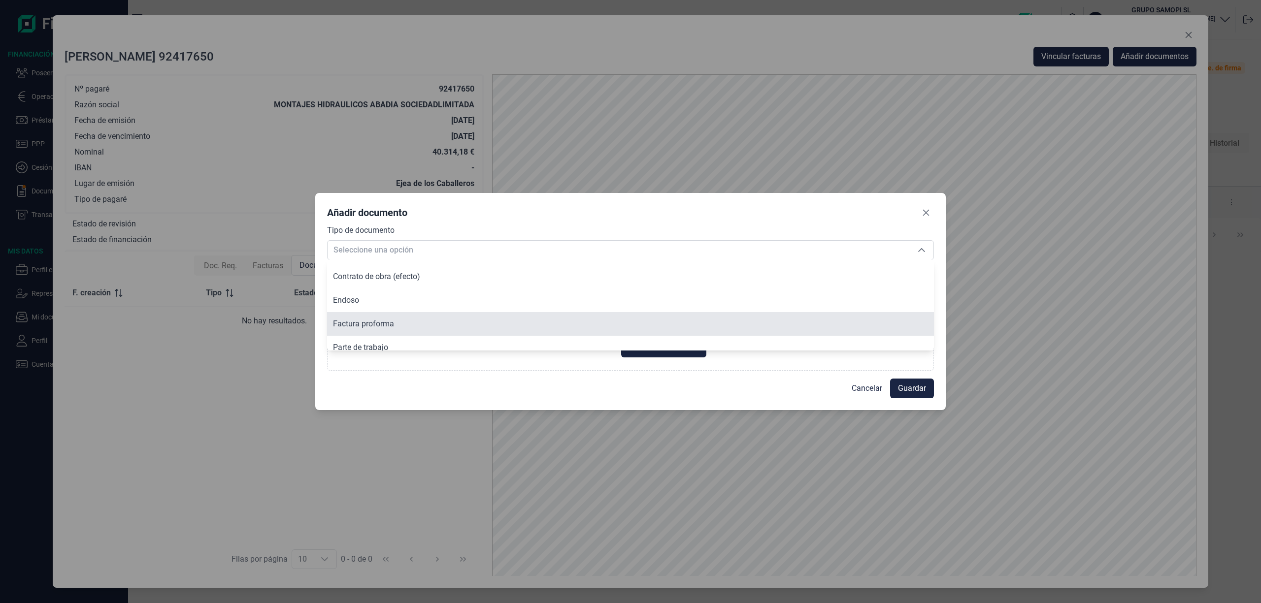
scroll to position [121, 0]
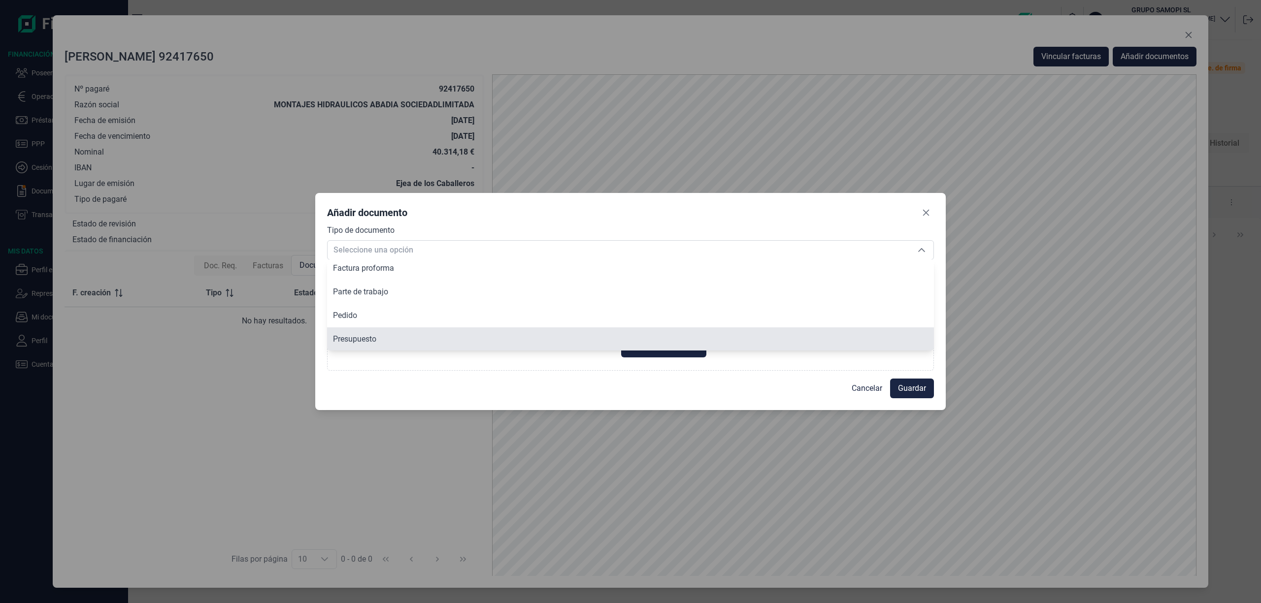
click at [396, 336] on li "Presupuesto" at bounding box center [630, 339] width 607 height 24
type input "Presupuesto"
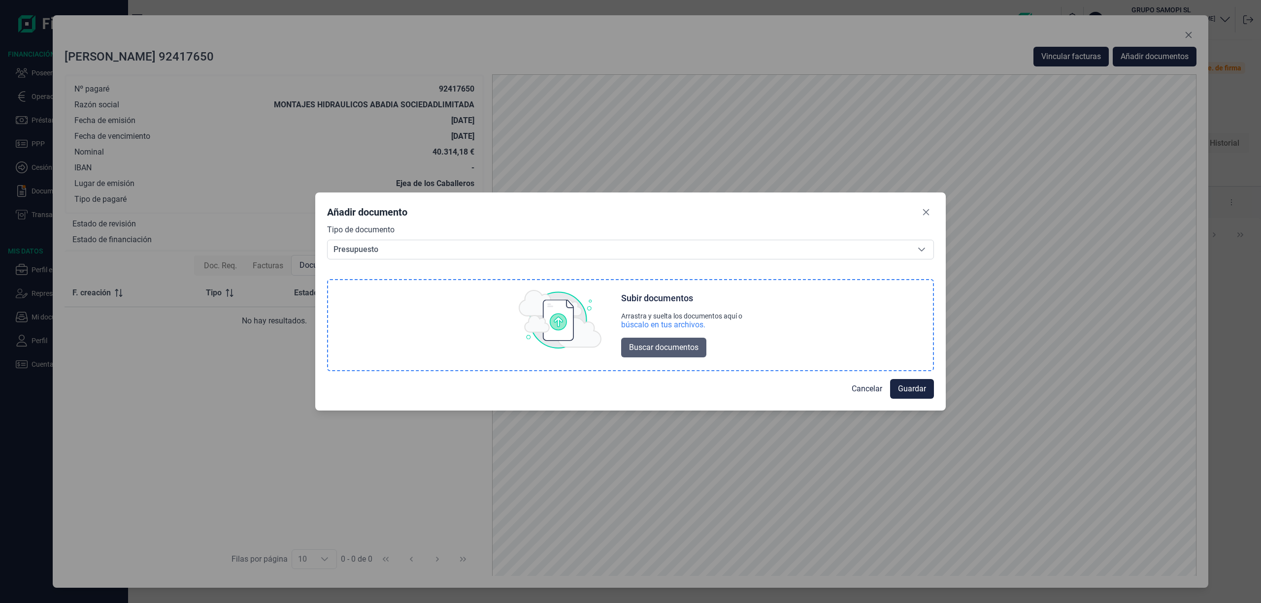
click at [702, 349] on button "Buscar documentos" at bounding box center [663, 348] width 85 height 20
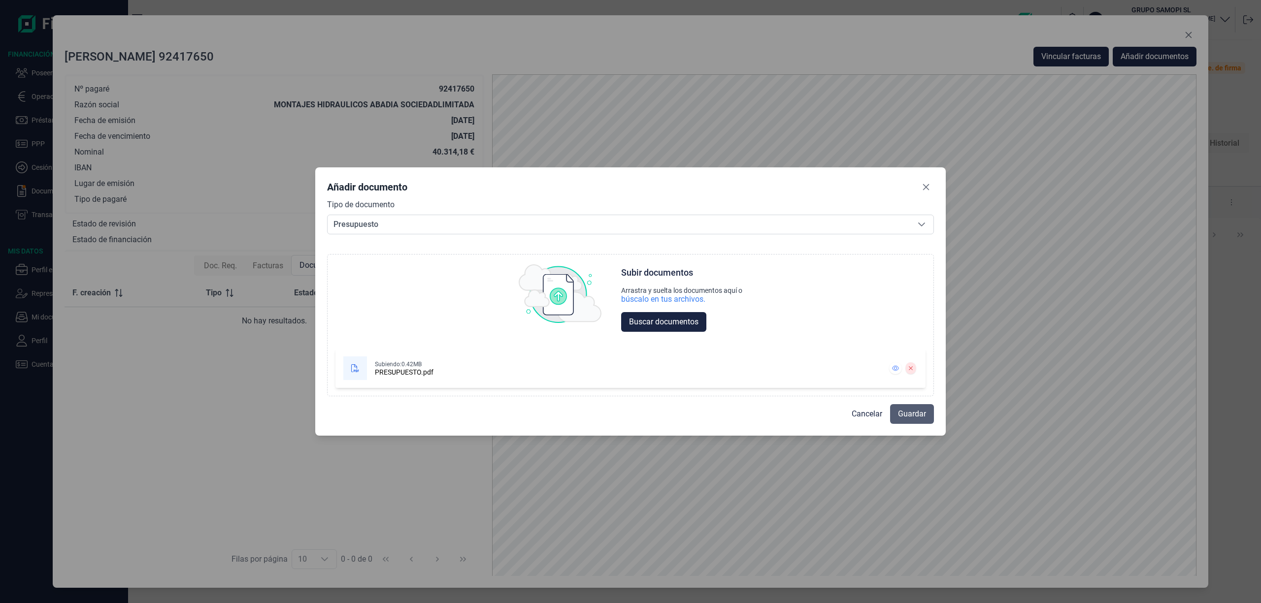
click at [919, 413] on span "Guardar" at bounding box center [912, 414] width 28 height 12
